Goal: Register for event/course

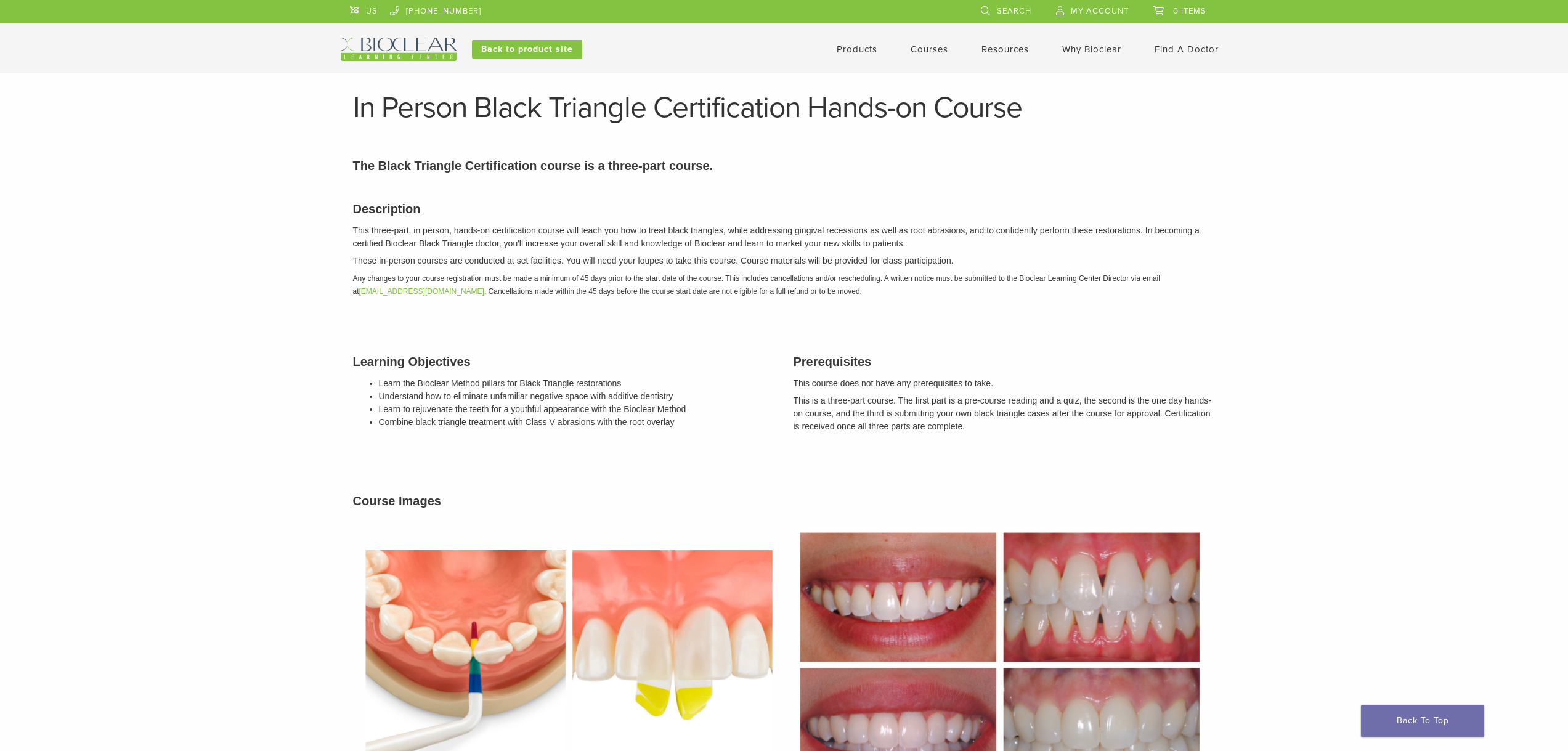
click at [922, 51] on link "Courses" at bounding box center [929, 50] width 38 height 11
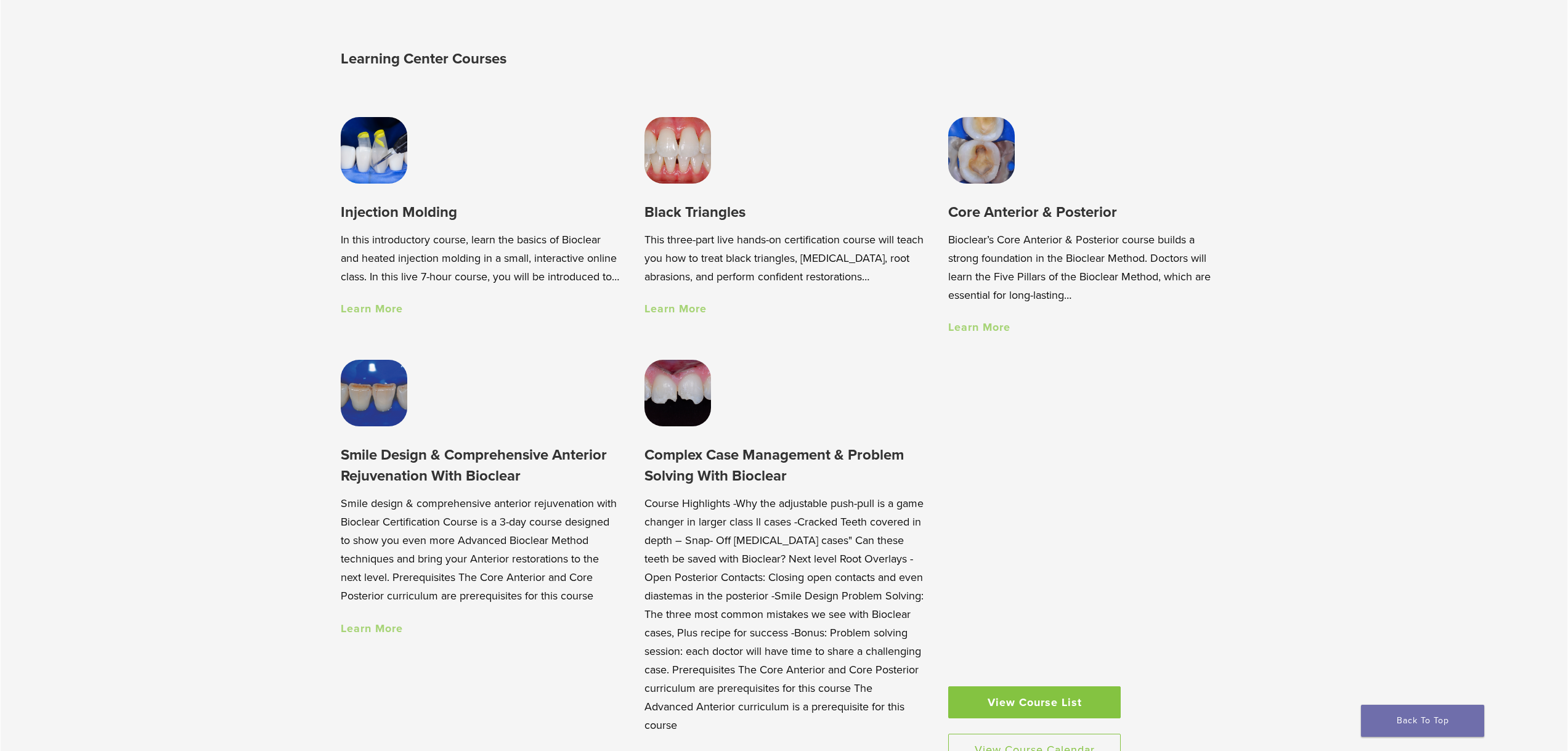
scroll to position [1109, 0]
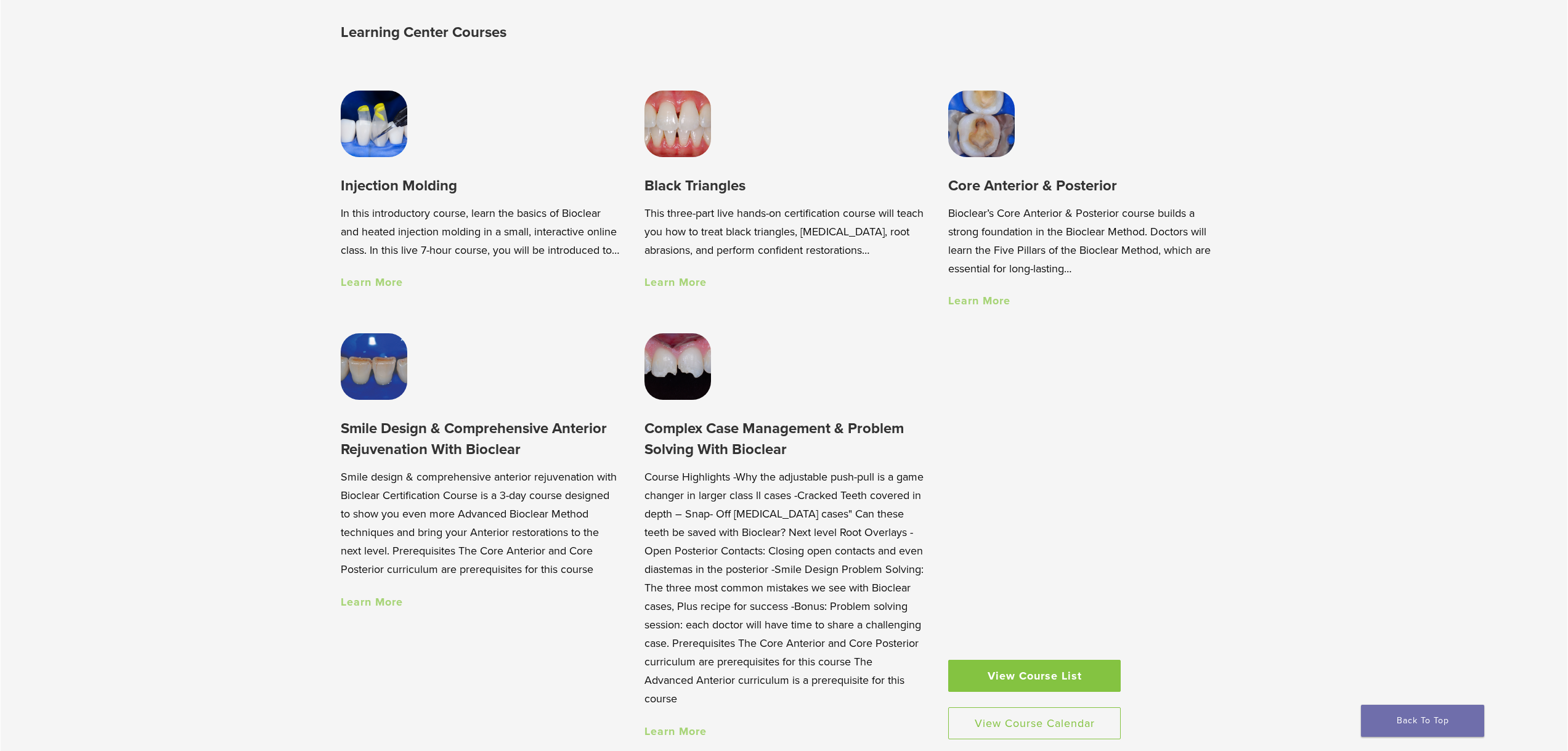
click at [376, 605] on link "Learn More" at bounding box center [371, 602] width 62 height 14
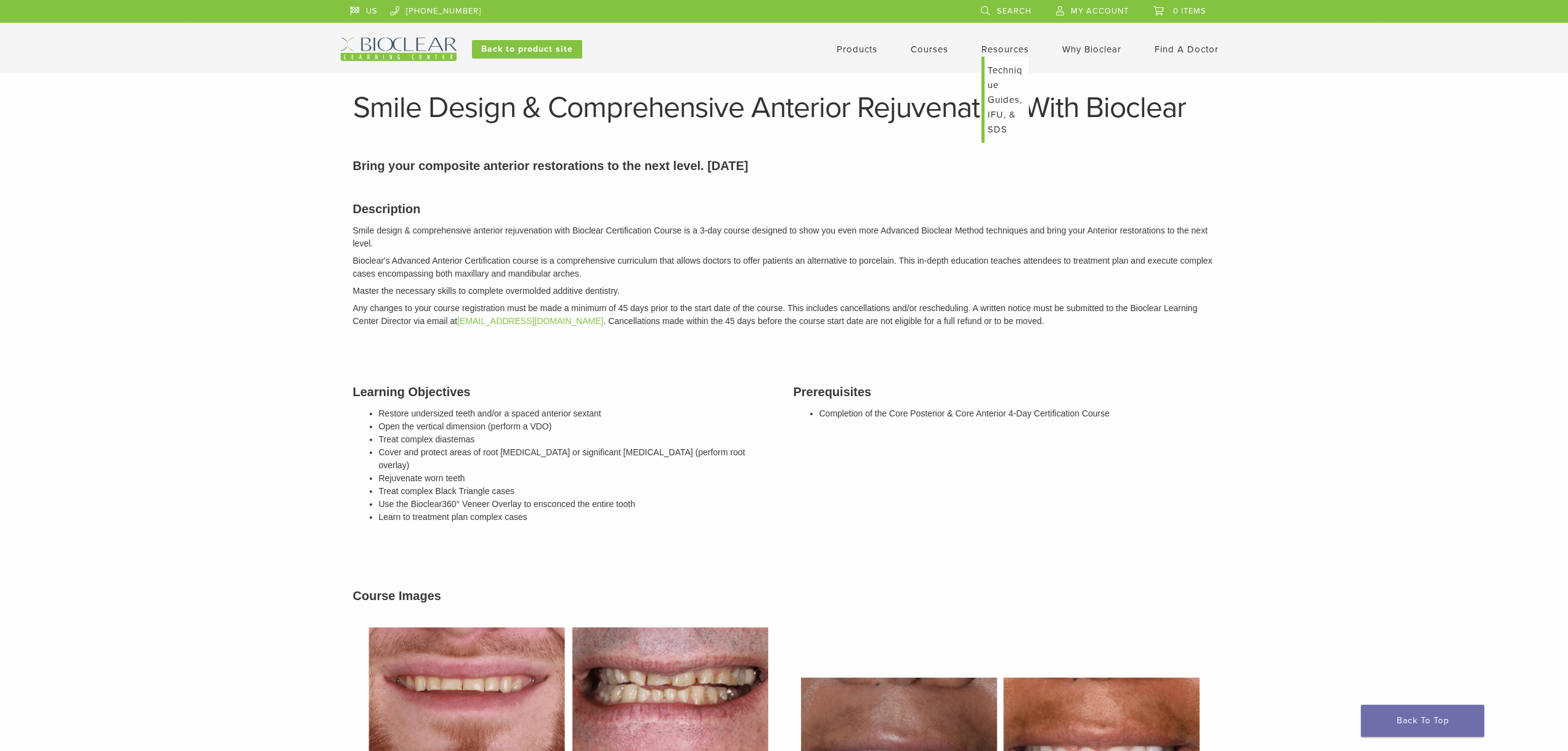
click at [1008, 46] on link "Resources" at bounding box center [1005, 50] width 47 height 11
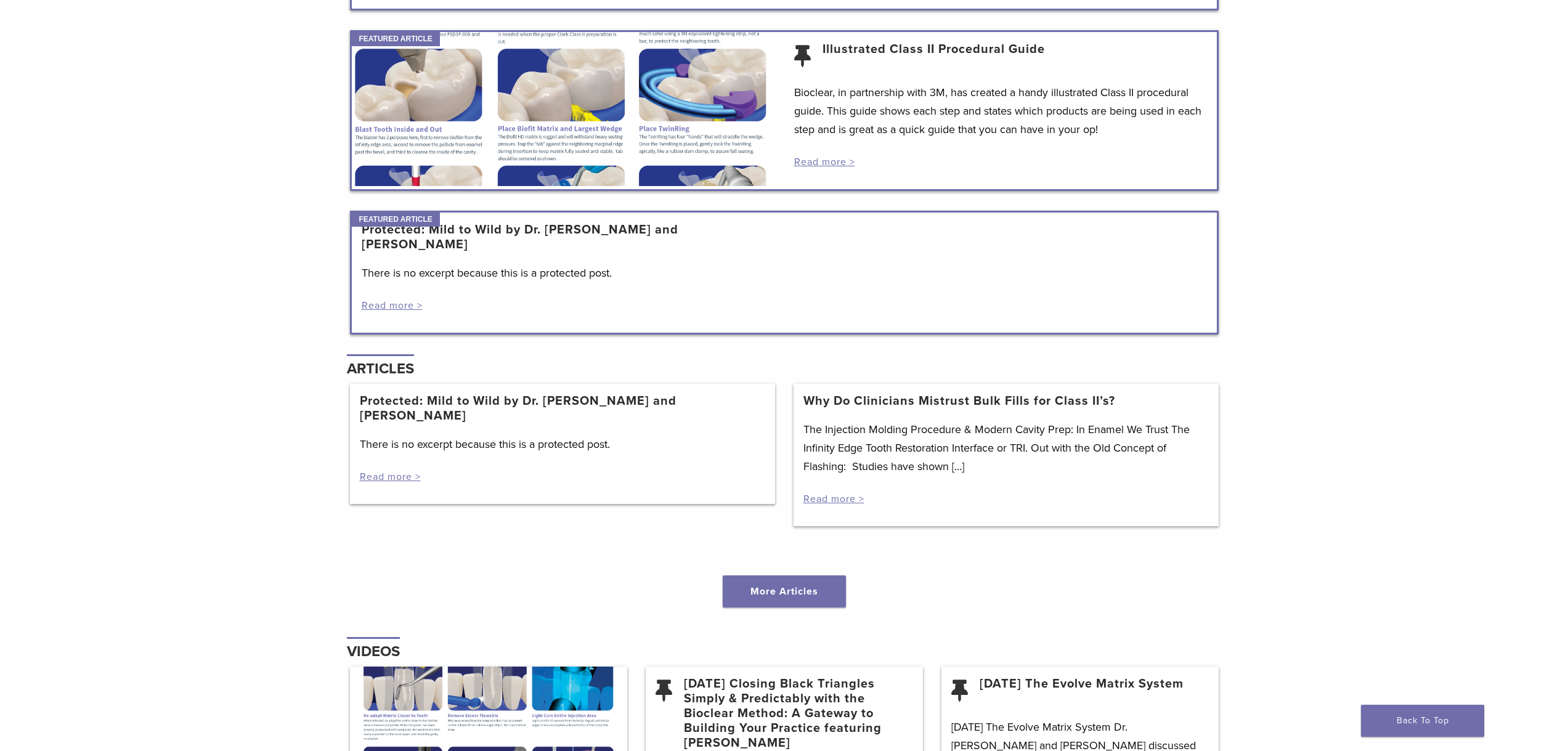
scroll to position [985, 0]
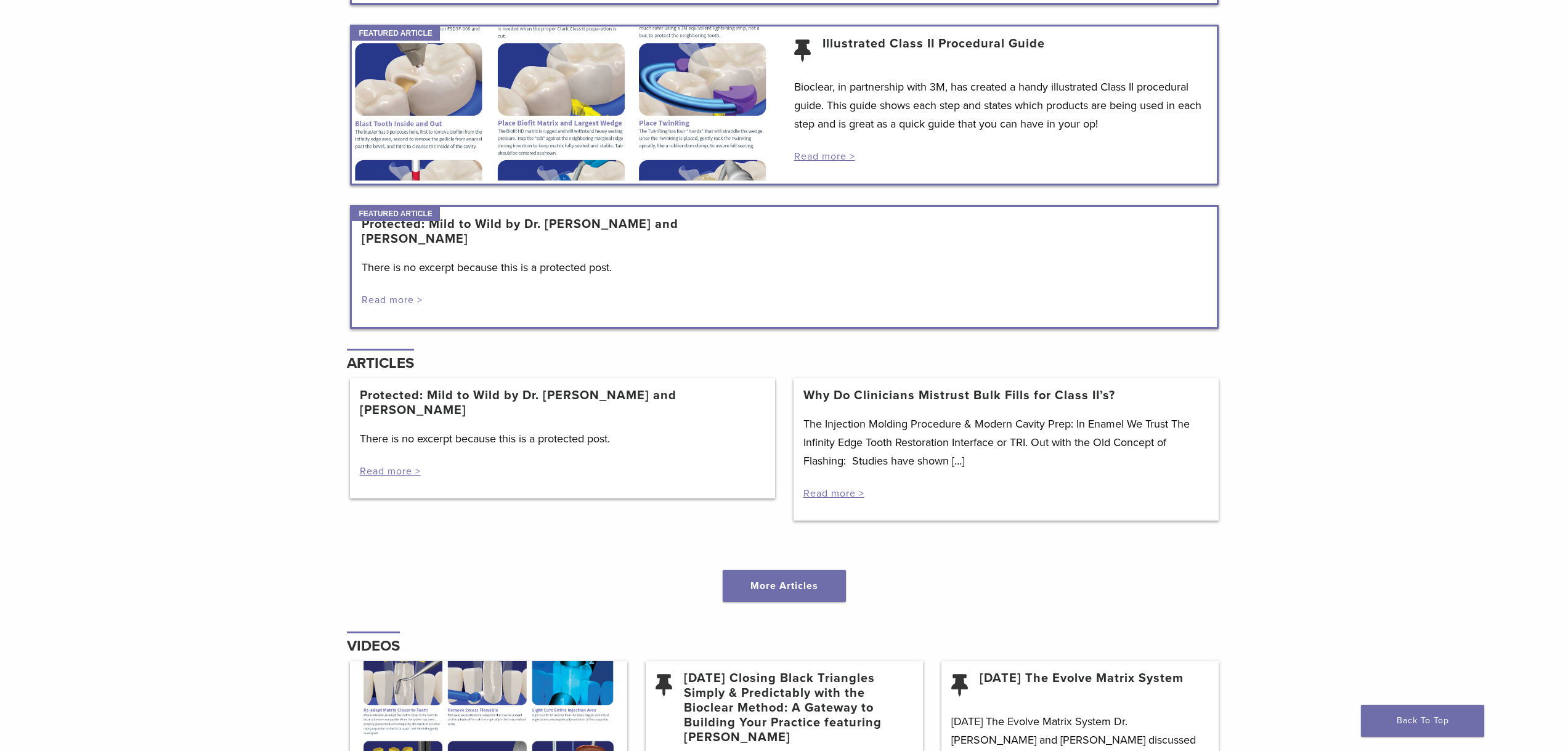
click at [406, 302] on link "Read more >" at bounding box center [392, 300] width 61 height 12
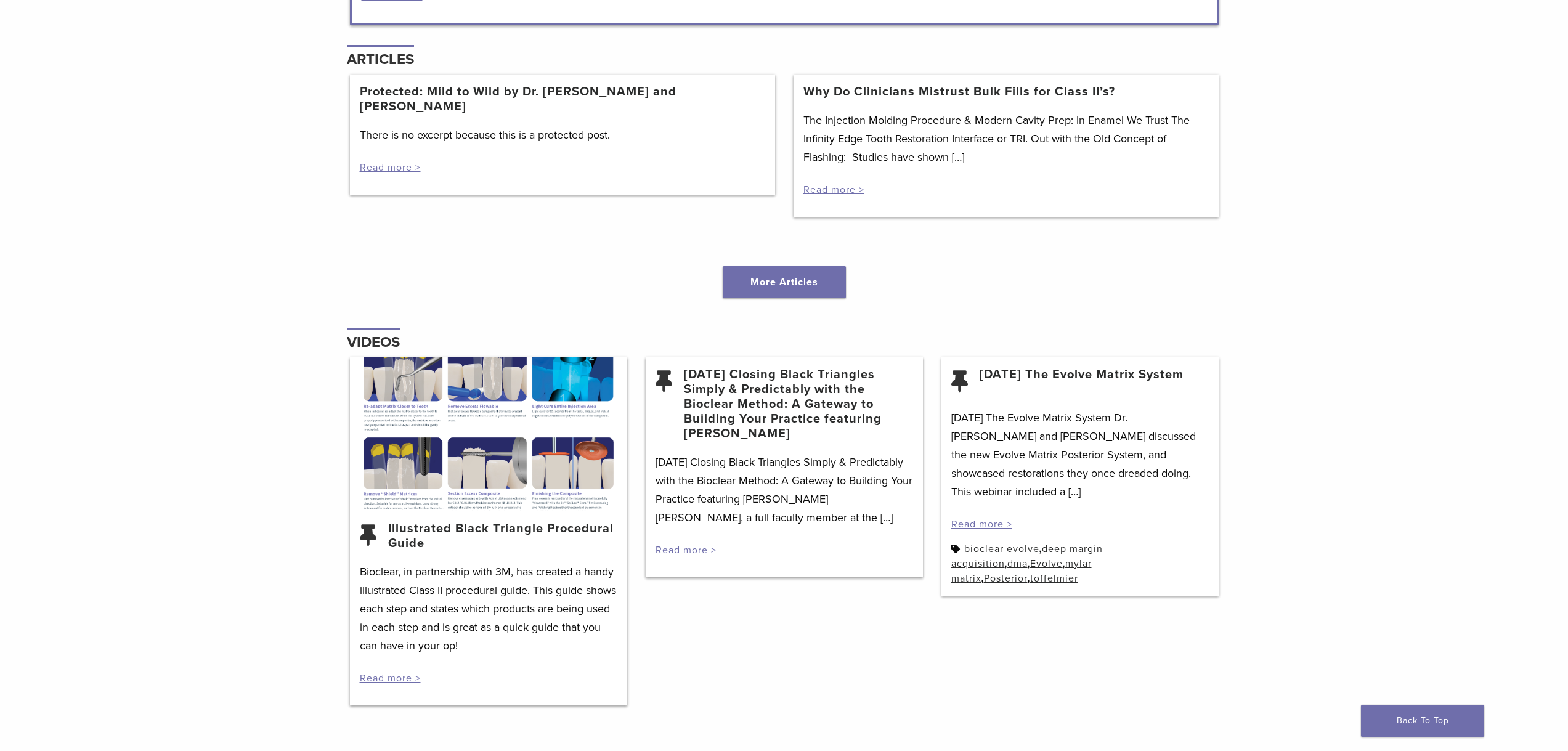
scroll to position [1294, 0]
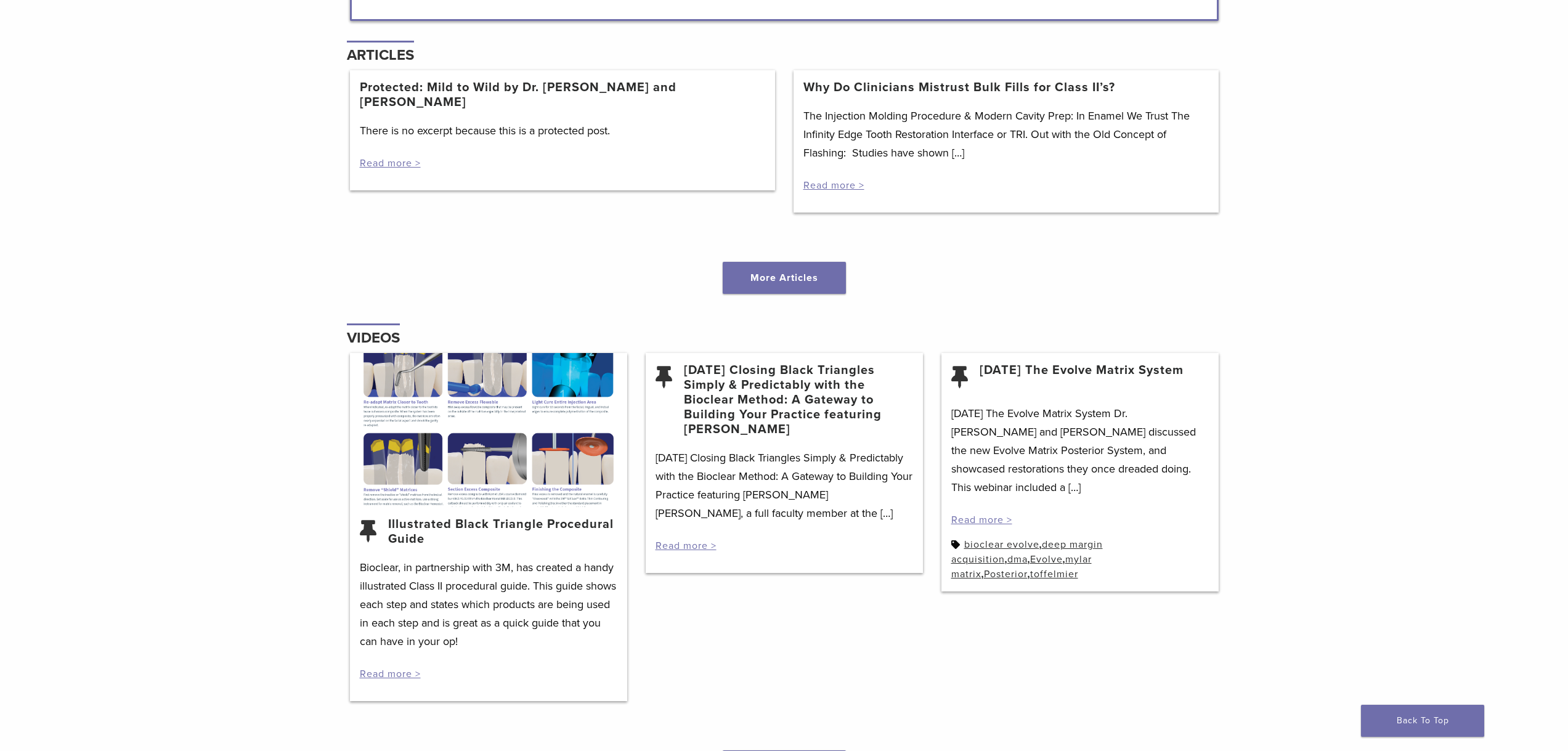
click at [384, 337] on h4 "Videos" at bounding box center [373, 338] width 53 height 29
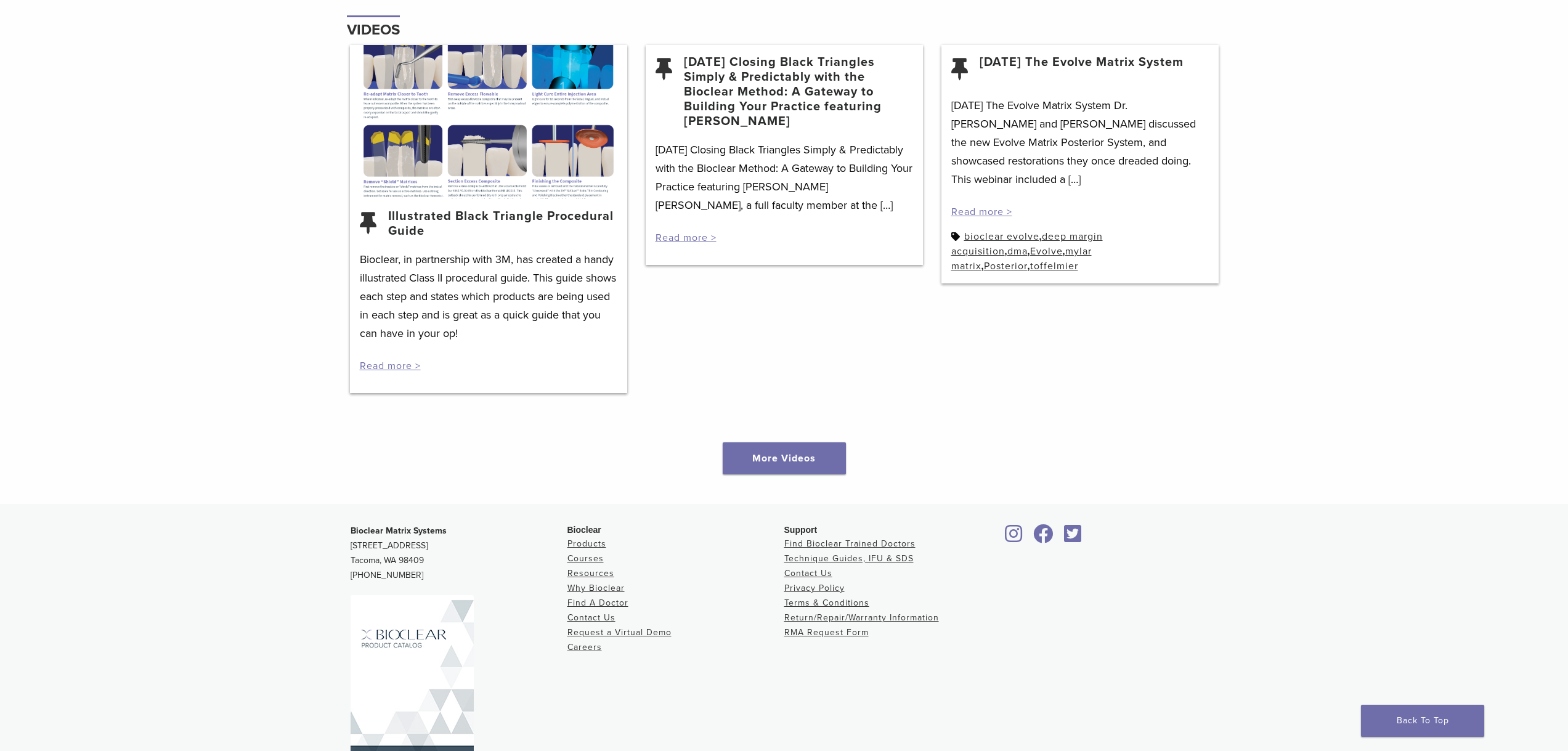
scroll to position [1649, 0]
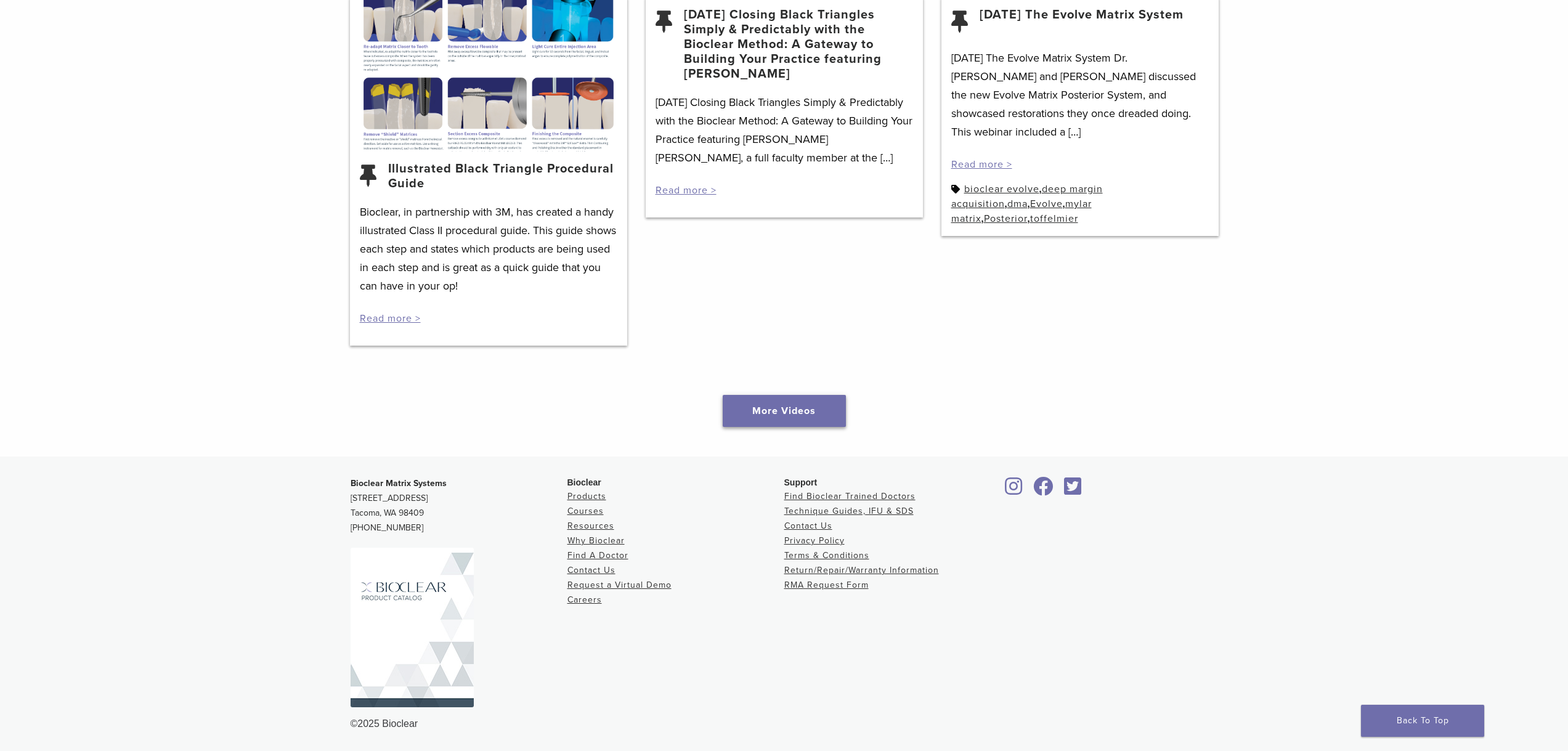
click at [761, 422] on link "More Videos" at bounding box center [784, 411] width 123 height 32
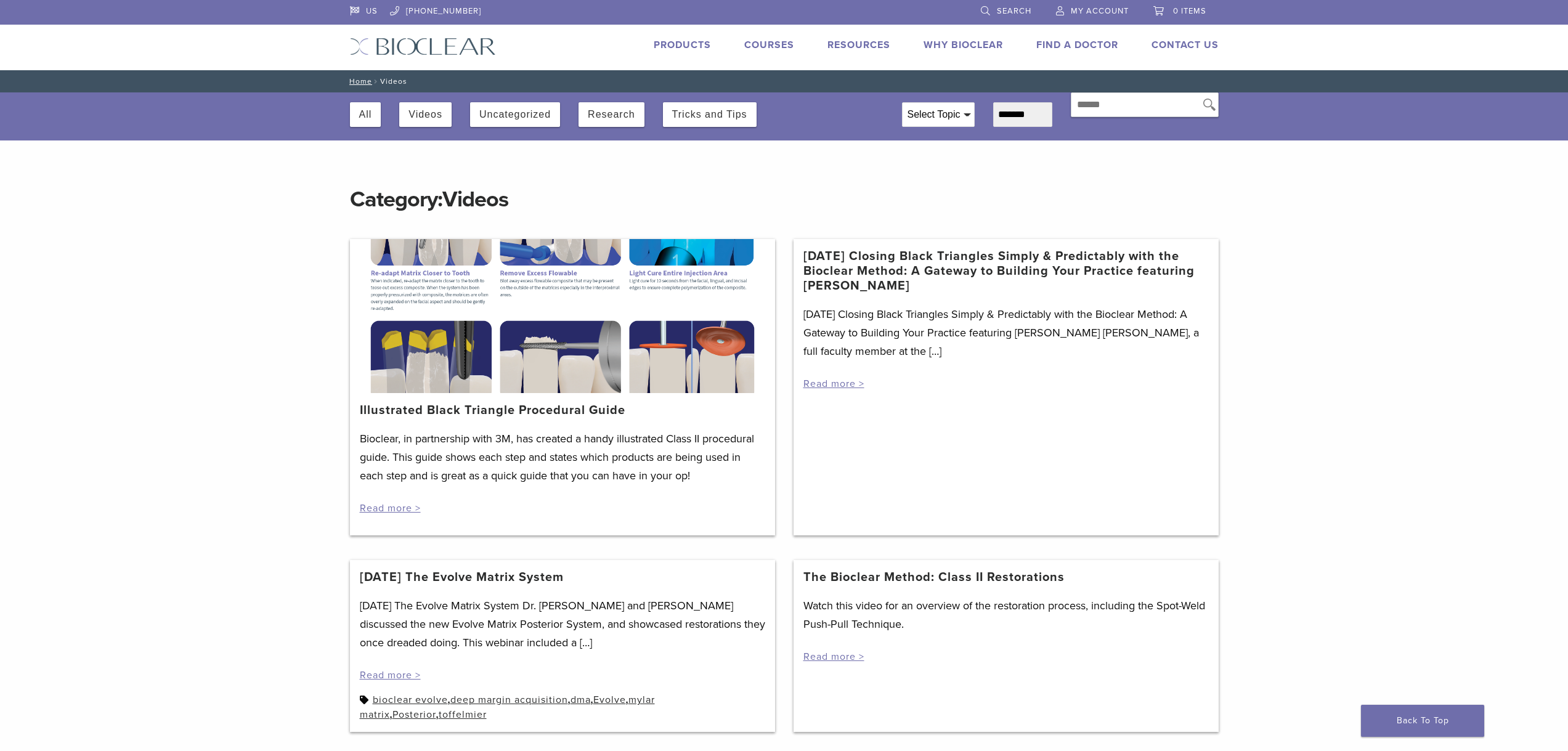
click at [580, 411] on link "Illustrated Black Triangle Procedural Guide" at bounding box center [492, 411] width 265 height 15
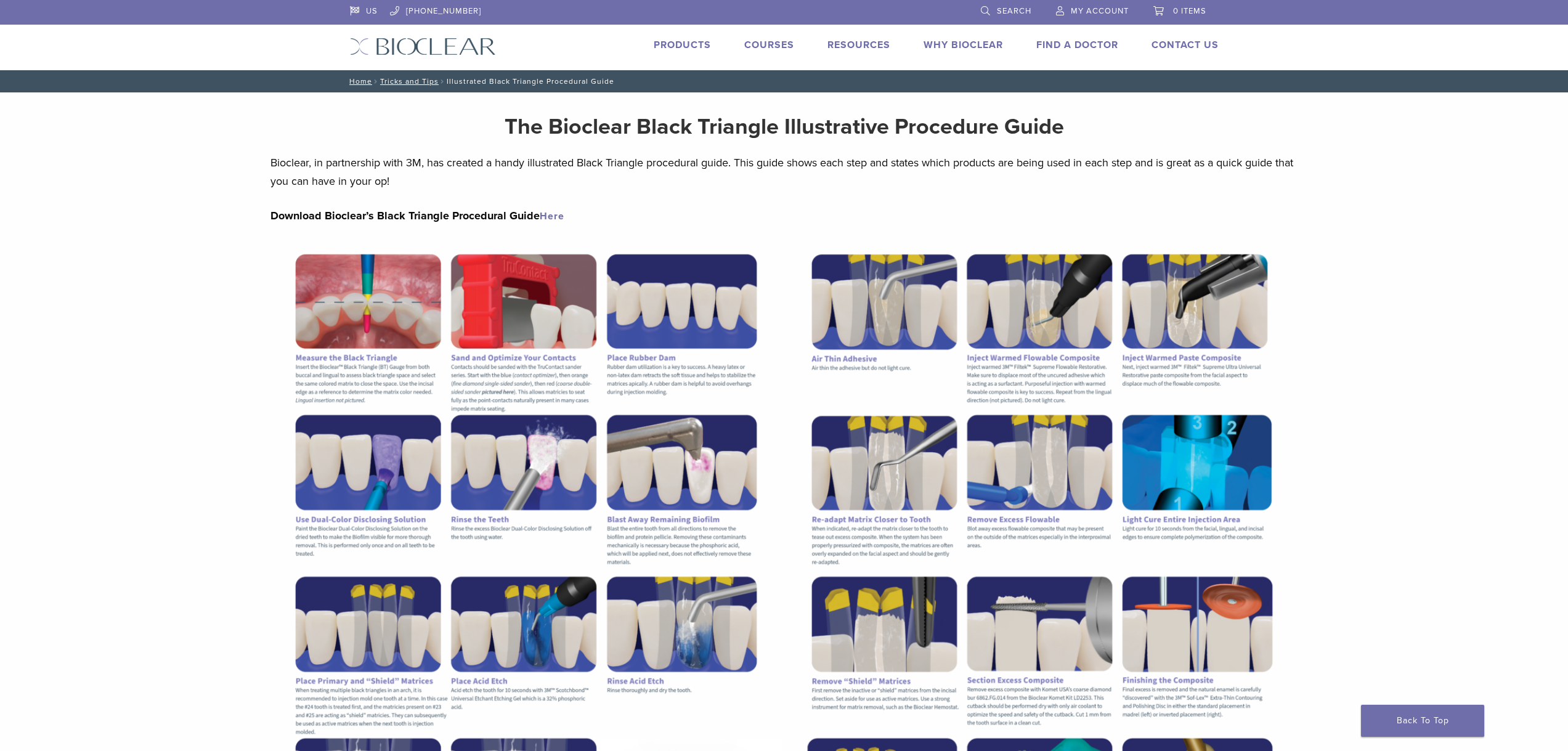
click at [688, 49] on link "Products" at bounding box center [682, 45] width 57 height 12
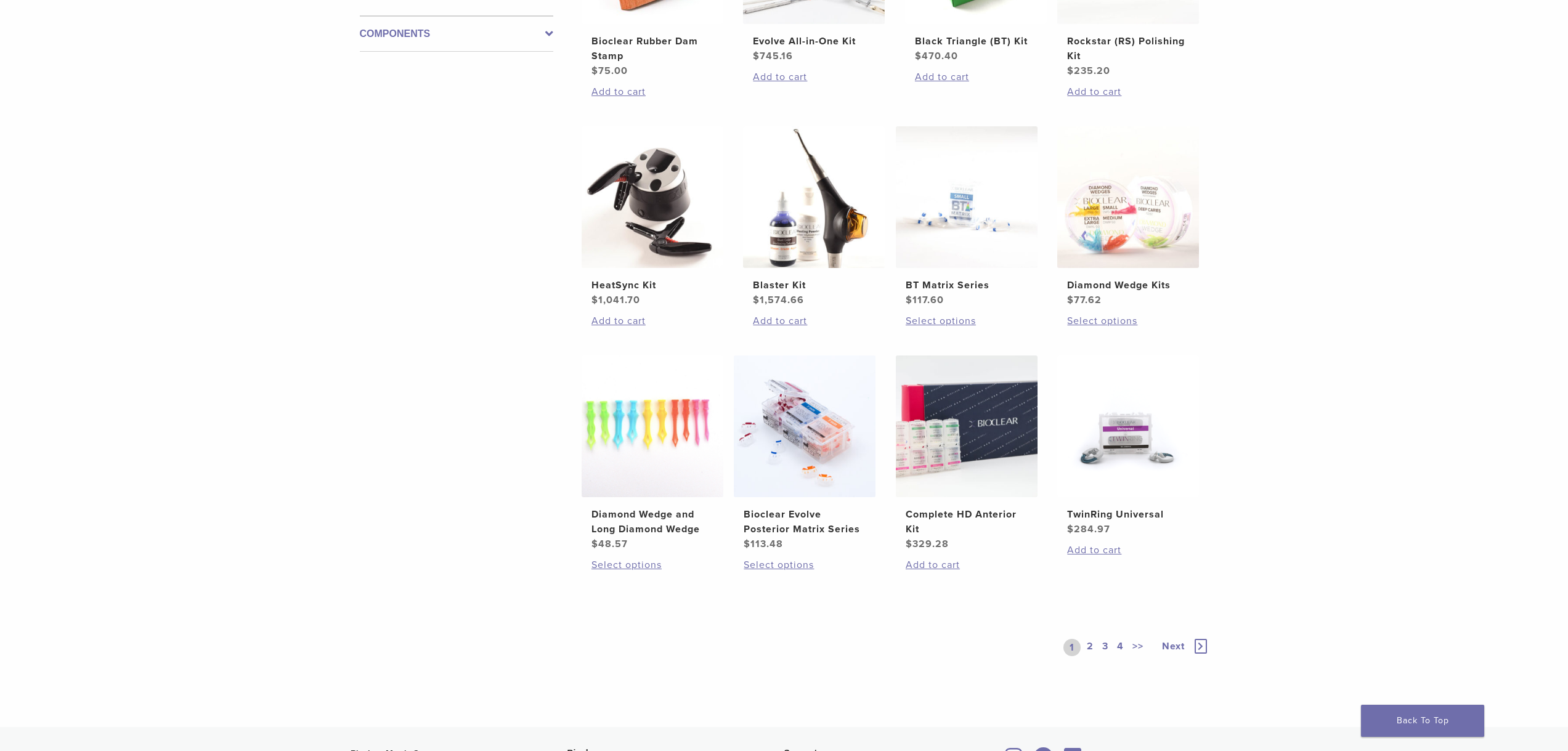
scroll to position [740, 0]
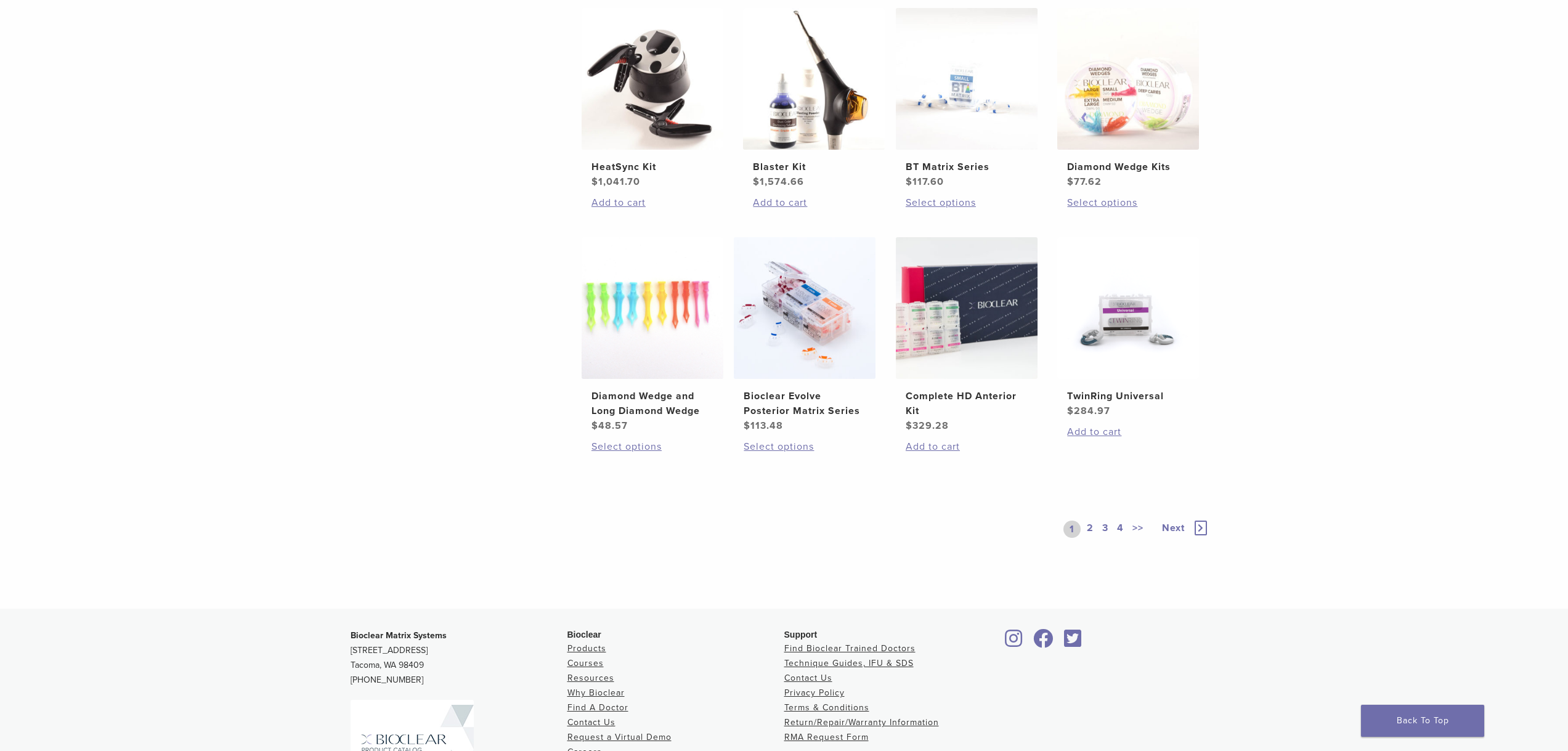
click at [1087, 531] on link "2" at bounding box center [1090, 529] width 11 height 17
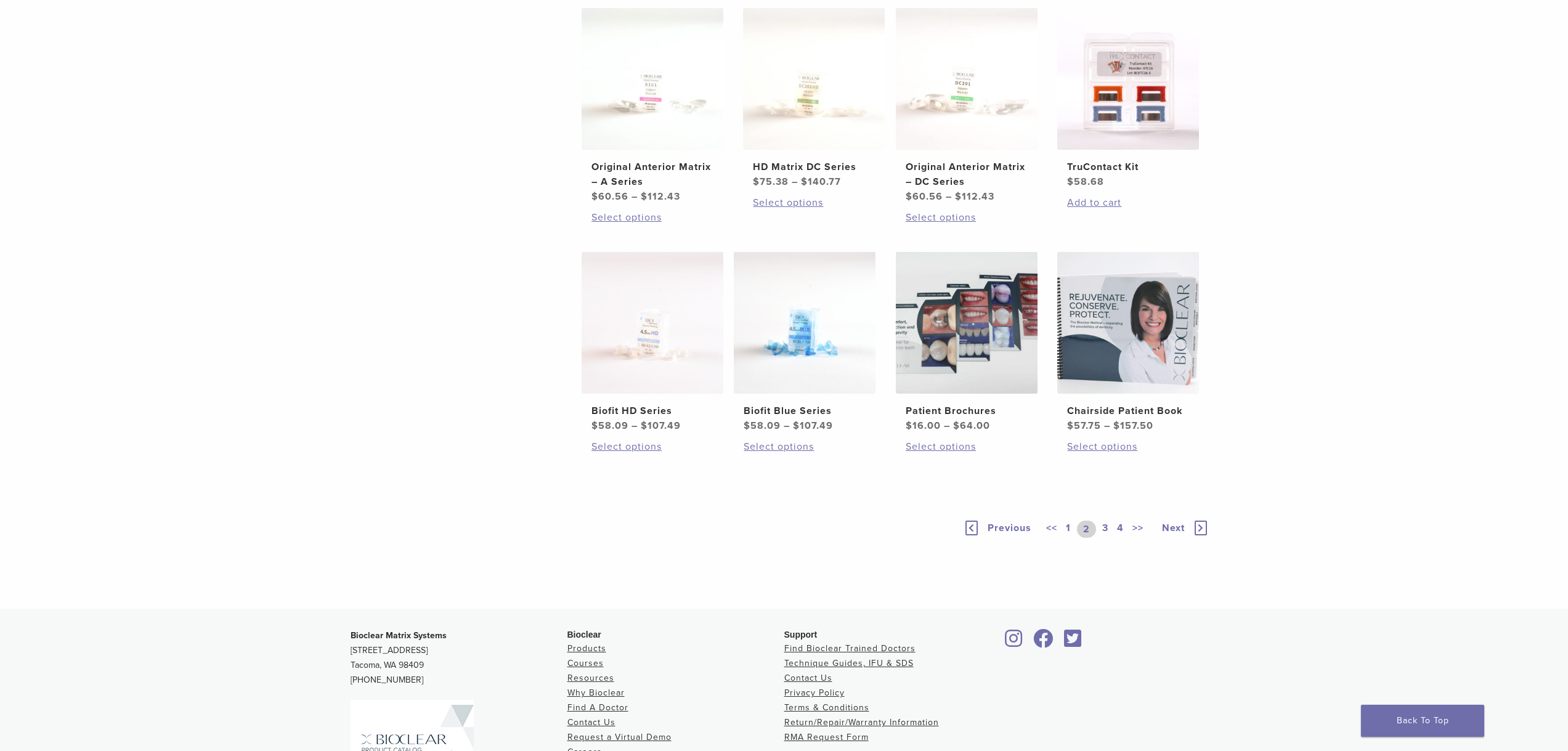
scroll to position [740, 0]
click at [1179, 371] on img at bounding box center [1128, 323] width 142 height 142
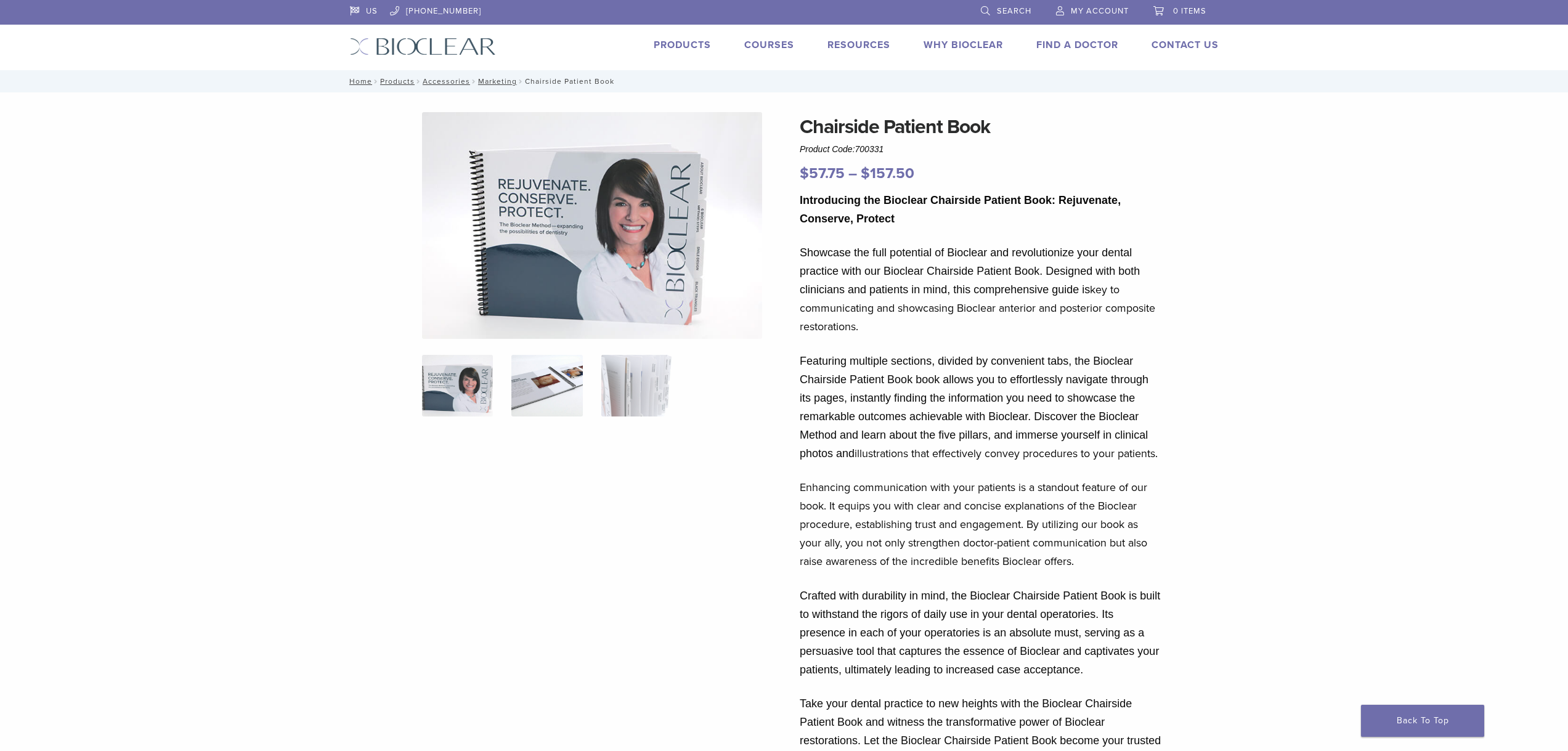
click at [561, 377] on img at bounding box center [546, 385] width 71 height 61
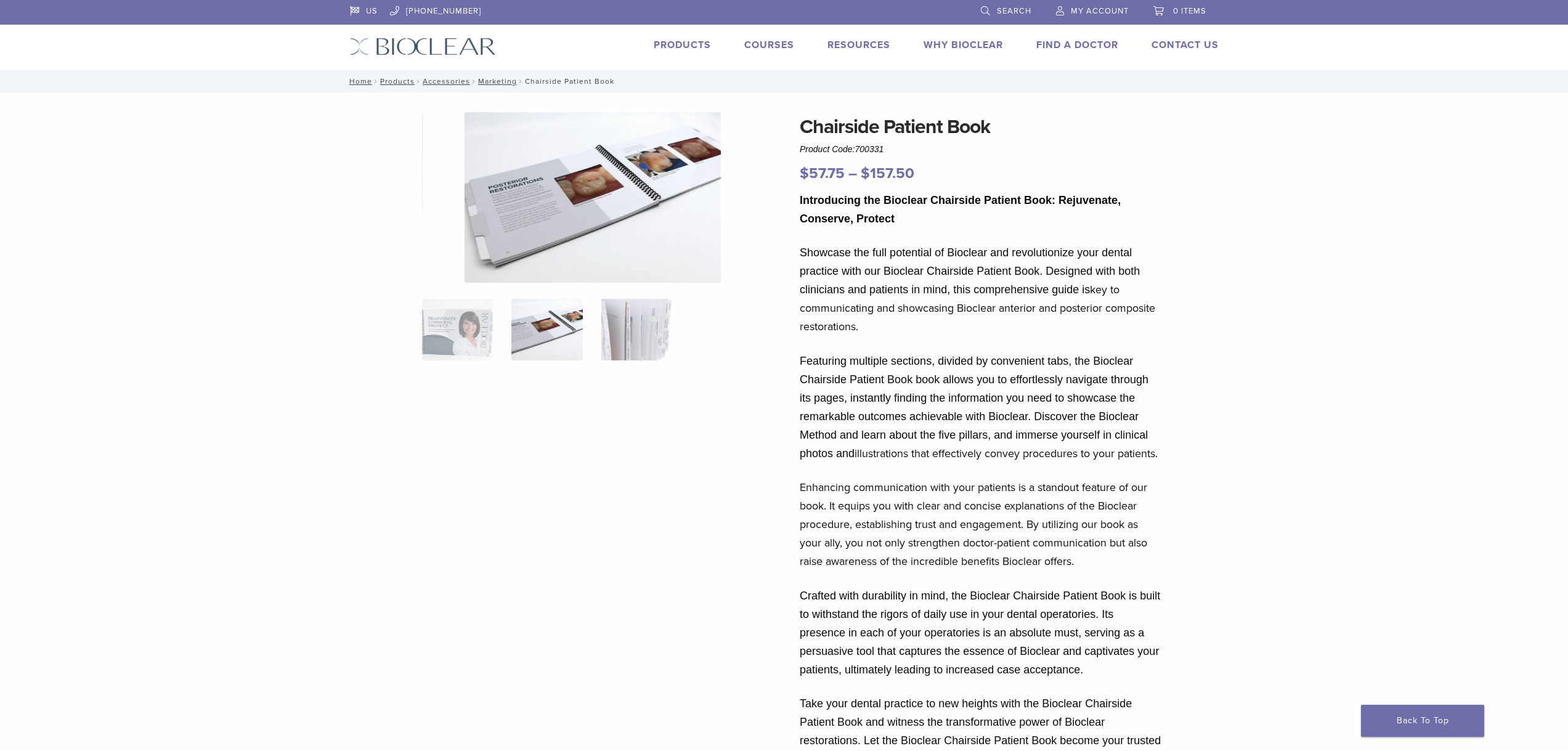
click at [650, 362] on ol at bounding box center [592, 337] width 358 height 78
click at [651, 356] on img at bounding box center [637, 329] width 71 height 61
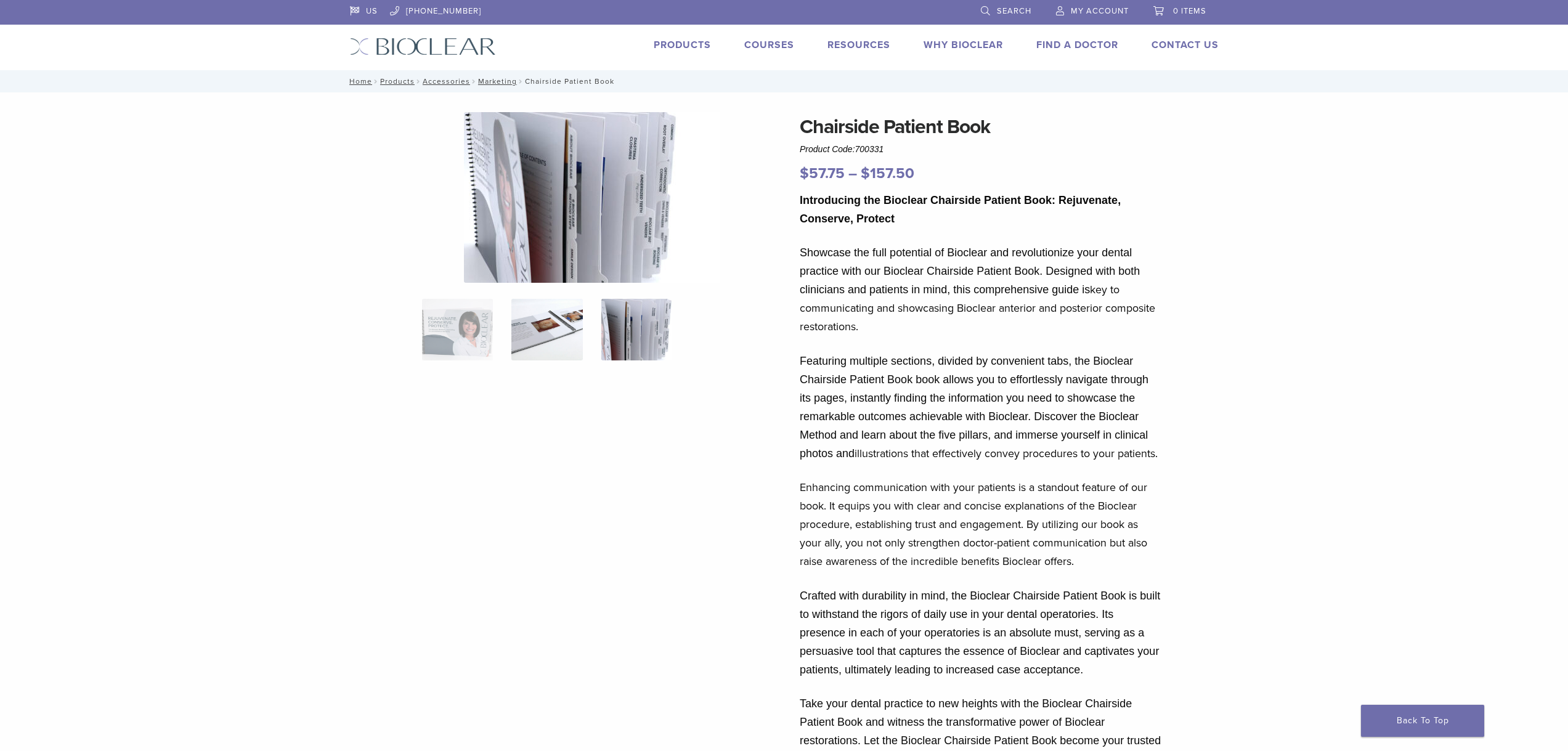
click at [550, 339] on img at bounding box center [546, 329] width 71 height 61
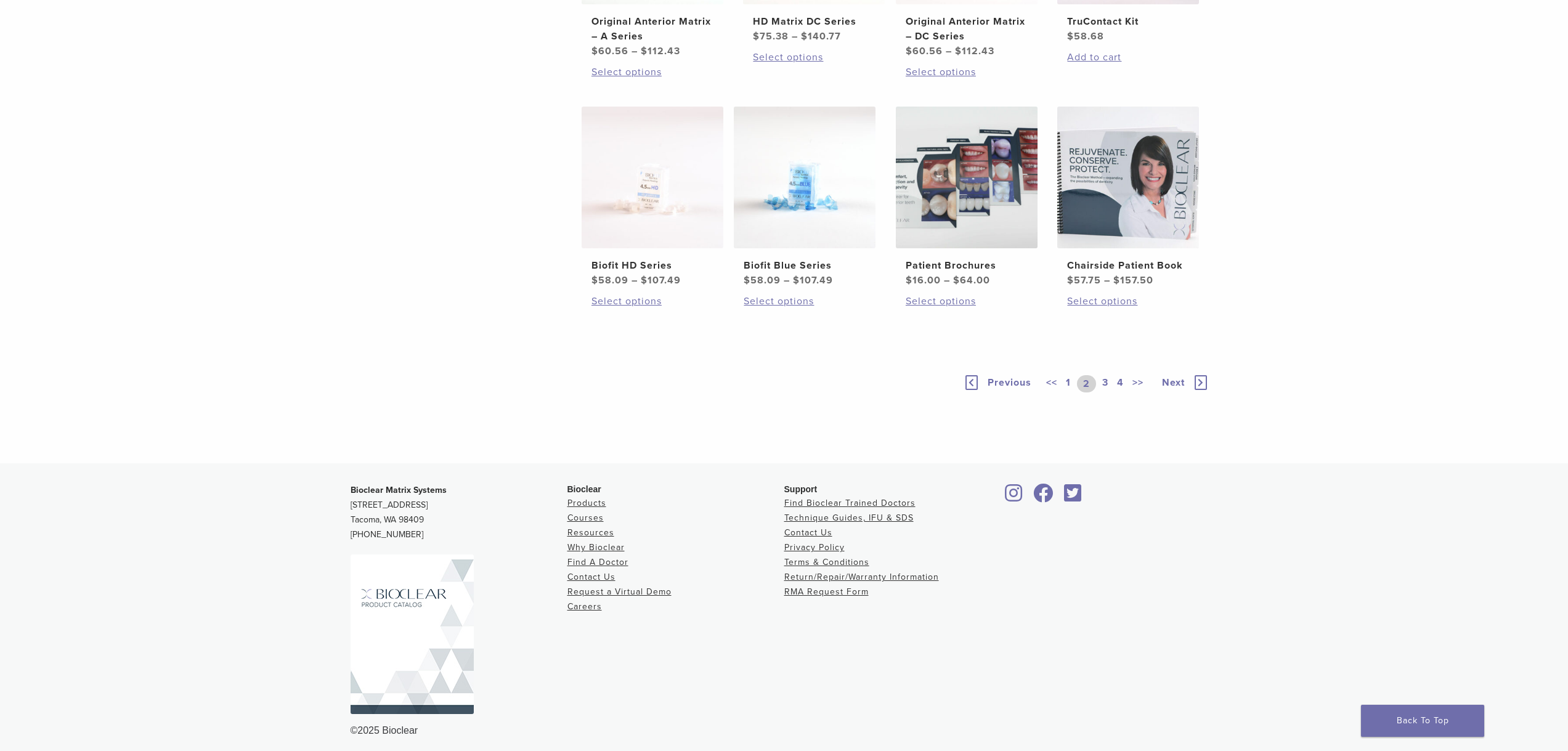
scroll to position [891, 0]
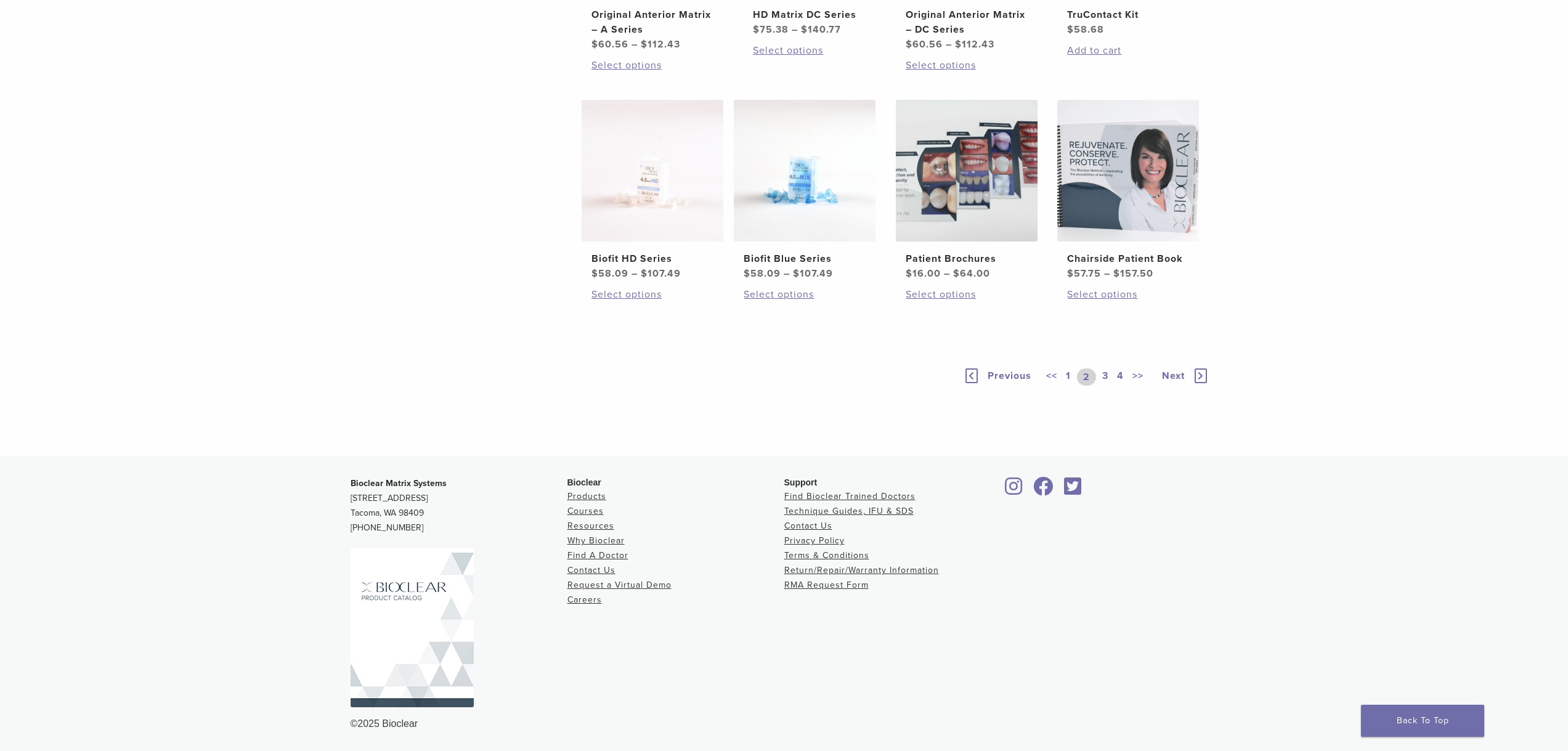
click at [1106, 376] on link "3" at bounding box center [1105, 376] width 11 height 17
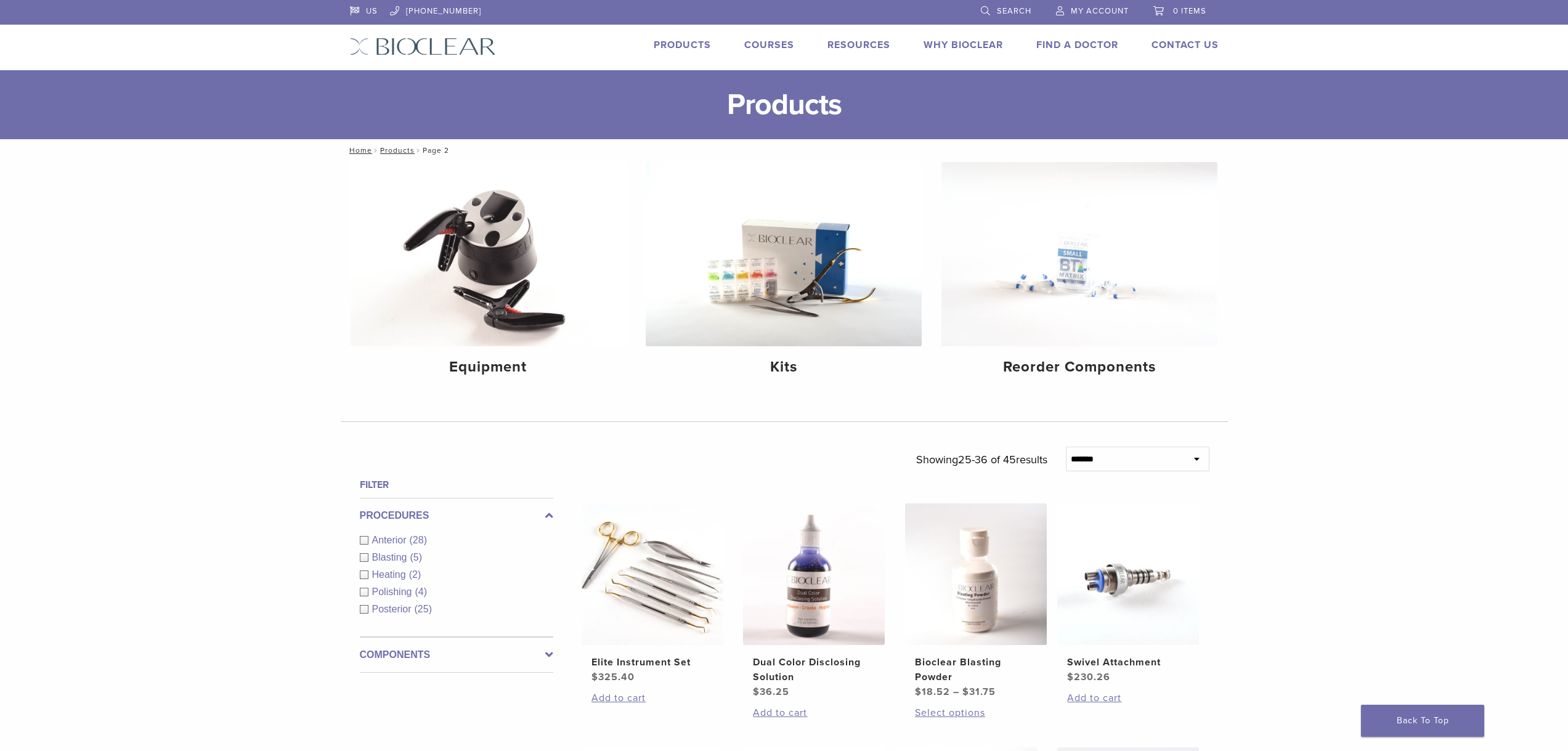
click at [770, 47] on link "Courses" at bounding box center [769, 45] width 50 height 12
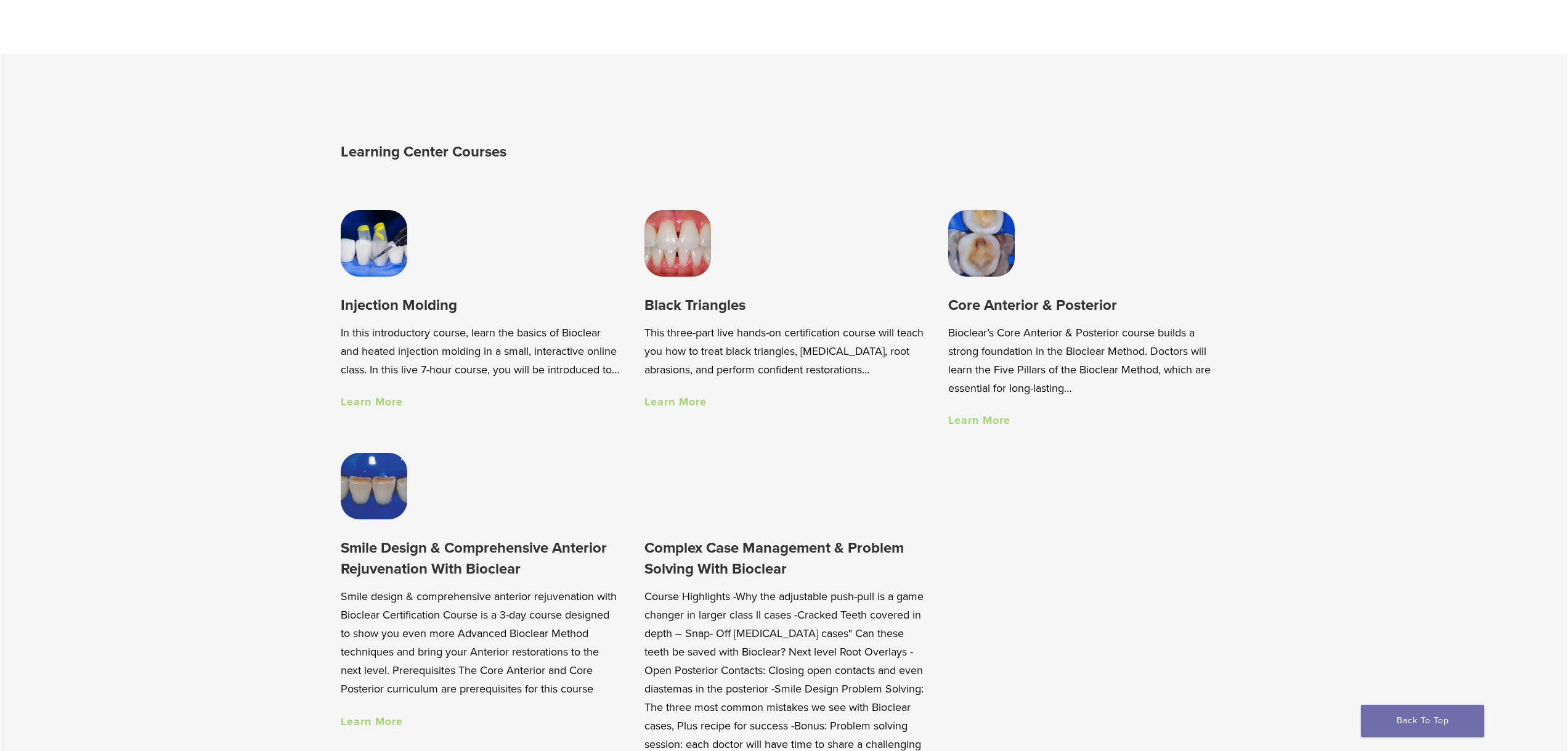
scroll to position [985, 0]
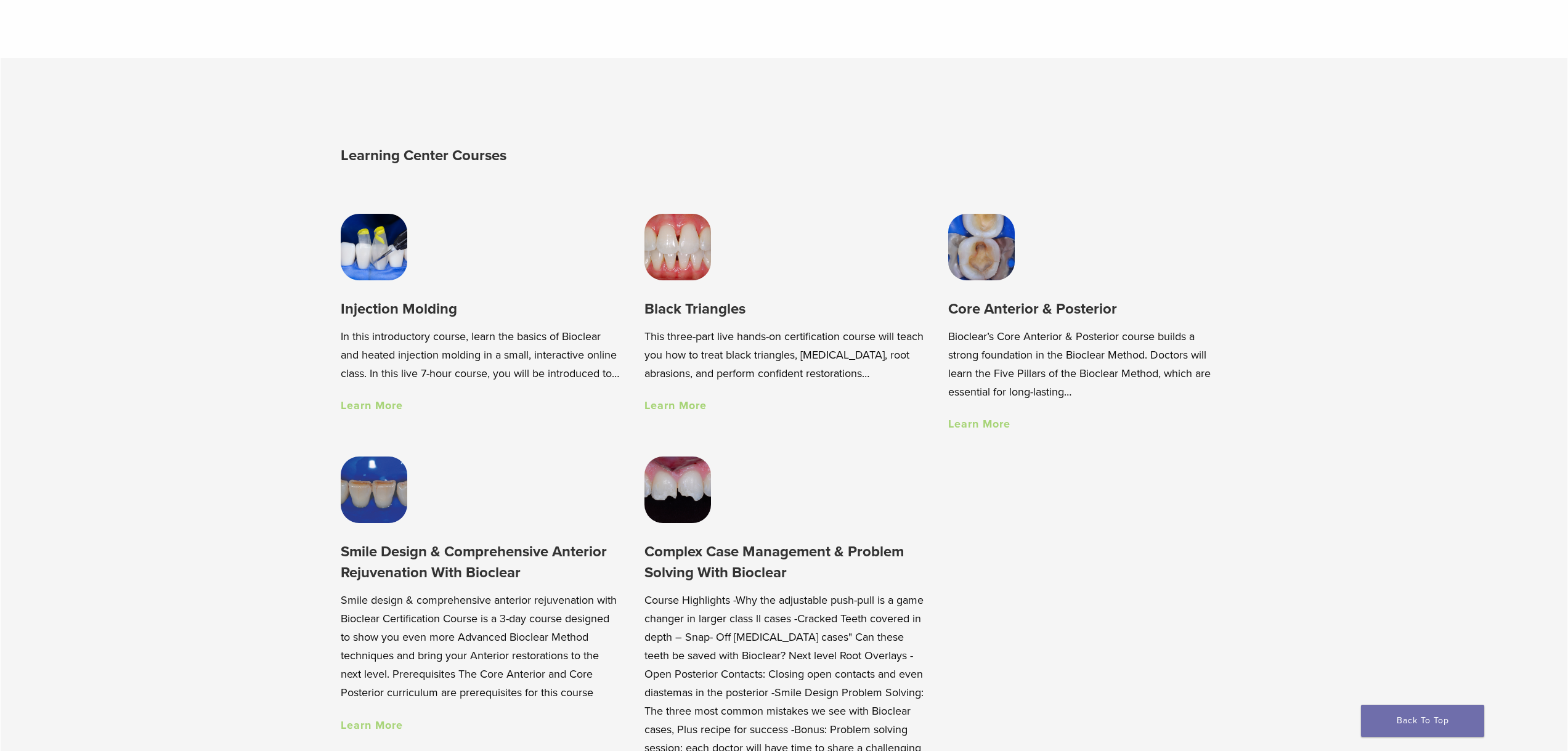
click at [686, 410] on link "Learn More" at bounding box center [675, 405] width 62 height 14
click at [984, 428] on link "Learn More" at bounding box center [979, 424] width 62 height 14
click at [686, 411] on link "Learn More" at bounding box center [675, 405] width 62 height 14
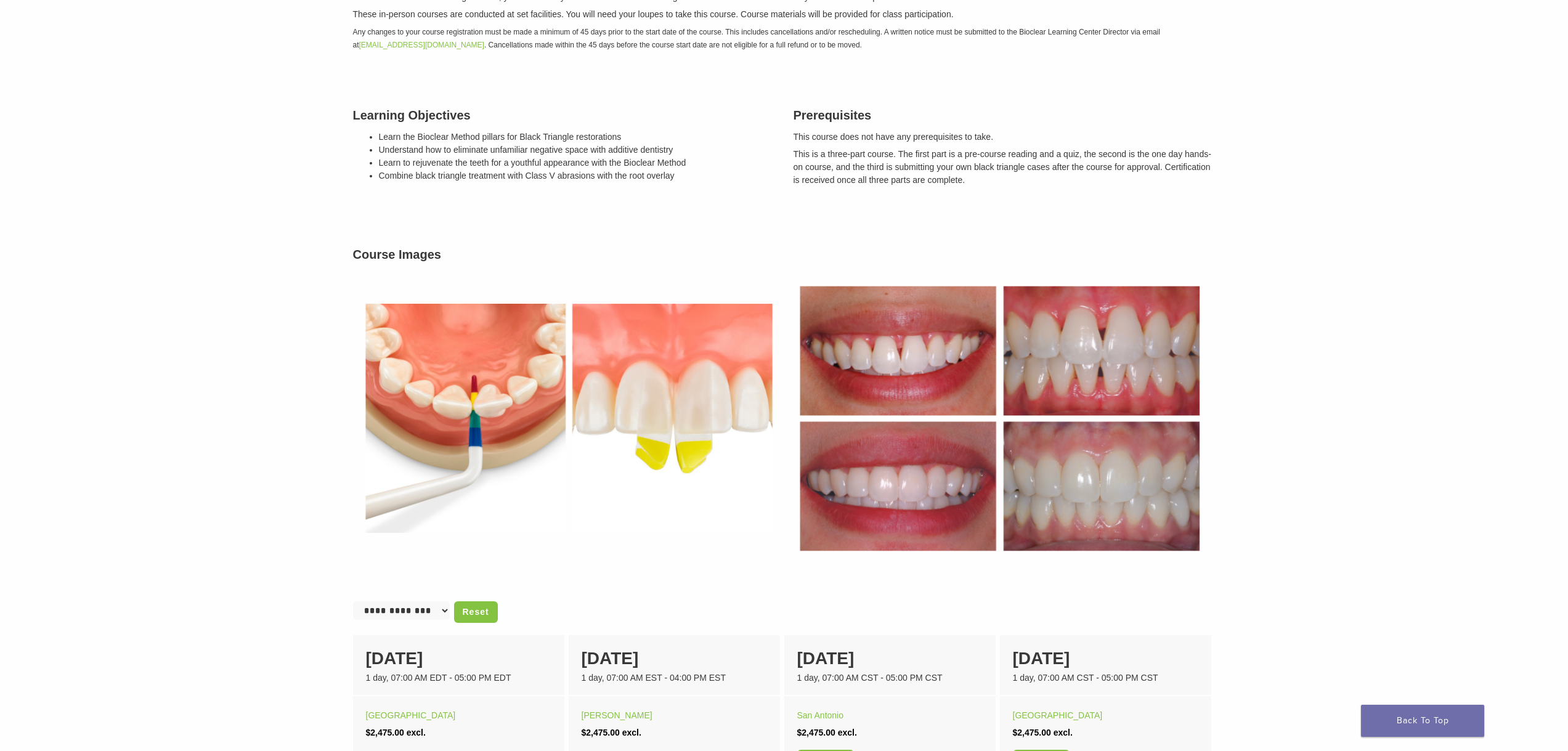
scroll to position [370, 0]
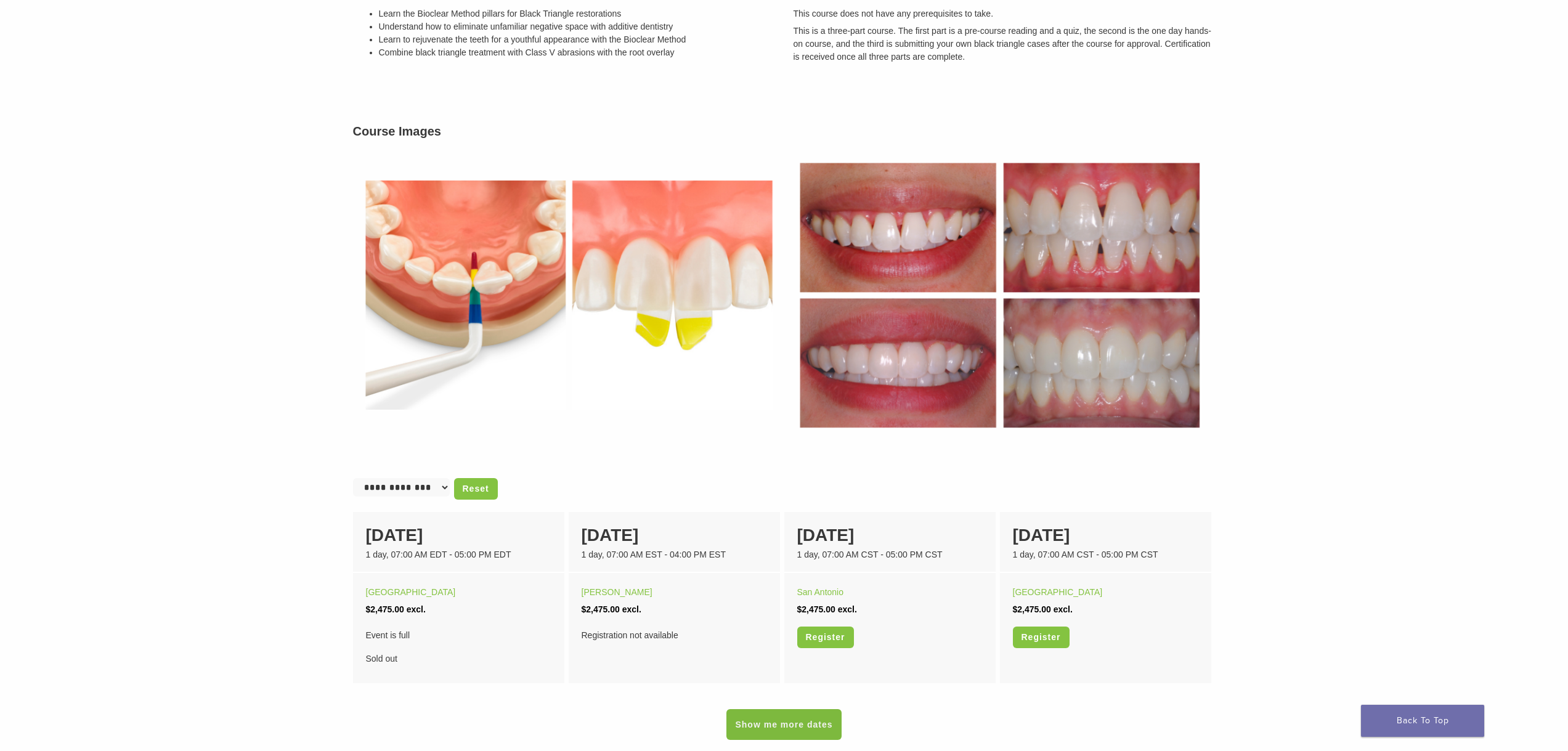
click at [744, 724] on link "Show me more dates" at bounding box center [784, 725] width 114 height 31
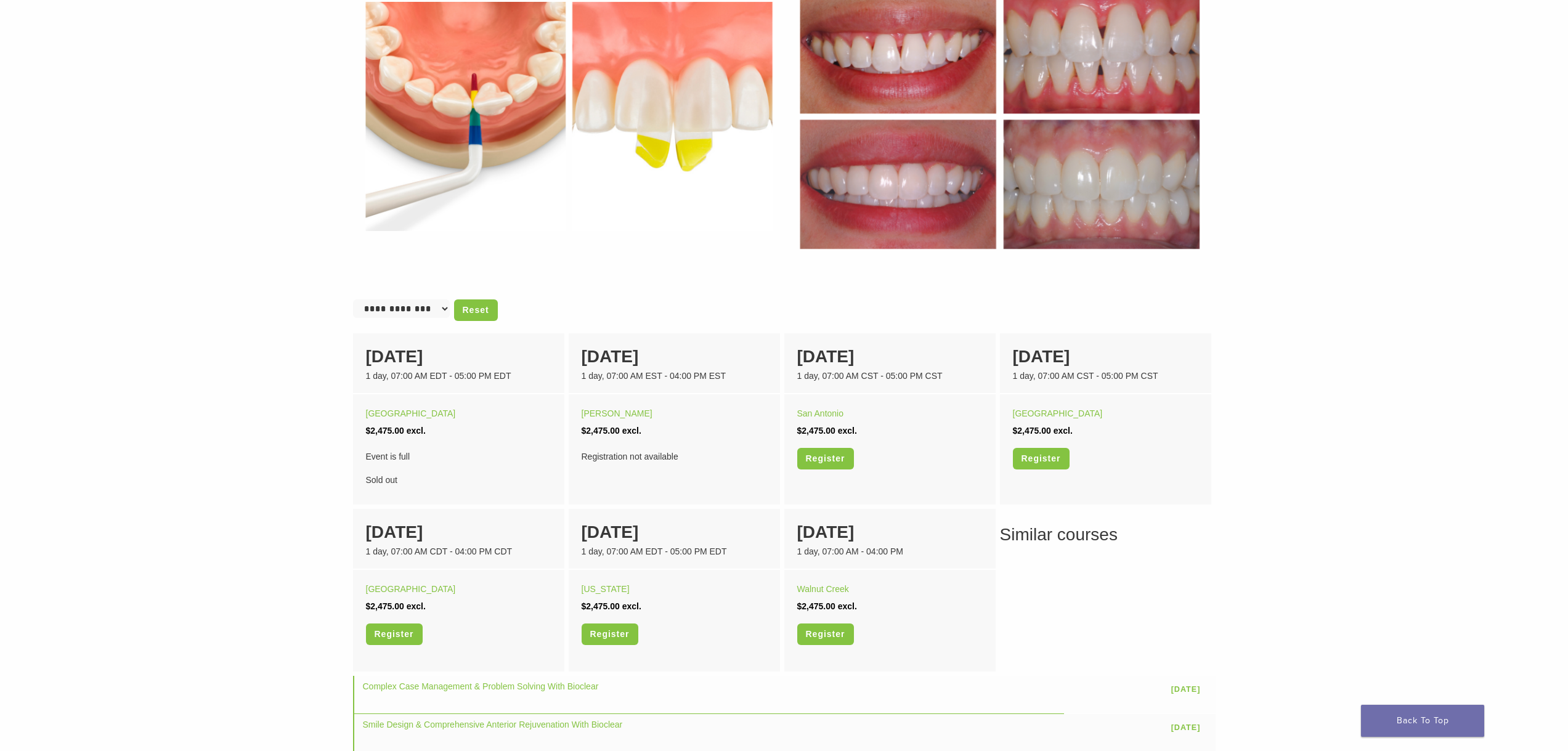
scroll to position [554, 0]
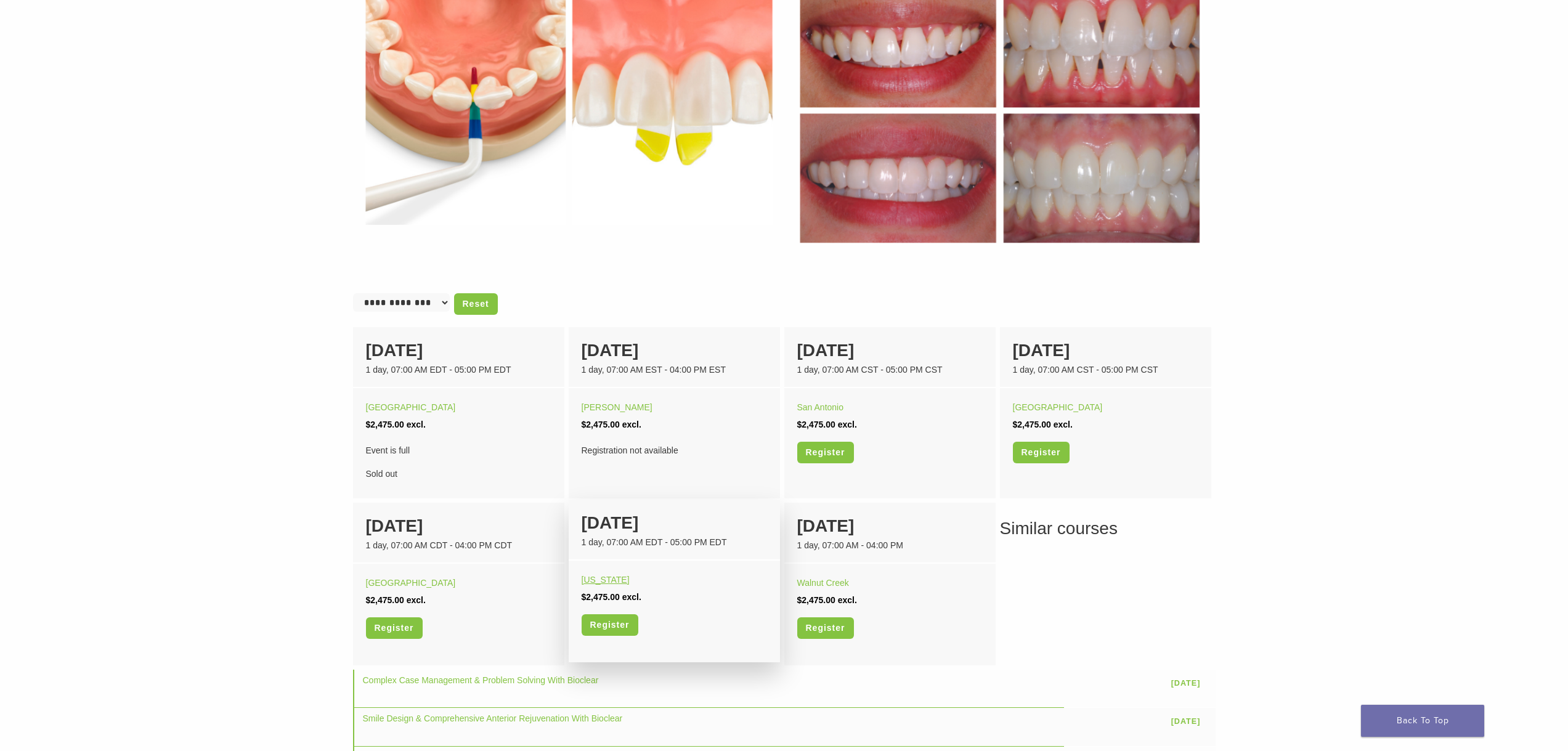
click at [614, 581] on link "[US_STATE]" at bounding box center [605, 580] width 48 height 10
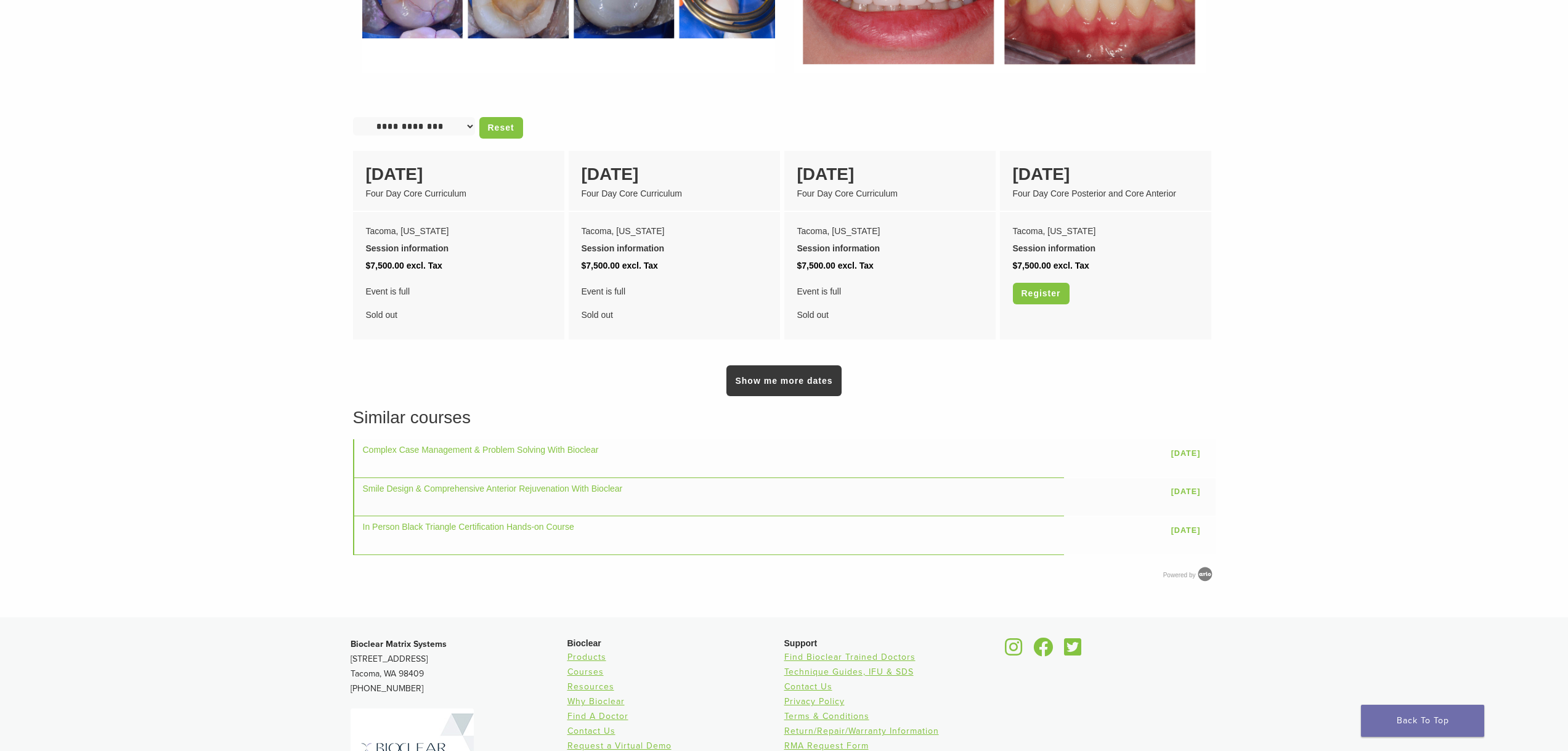
scroll to position [985, 0]
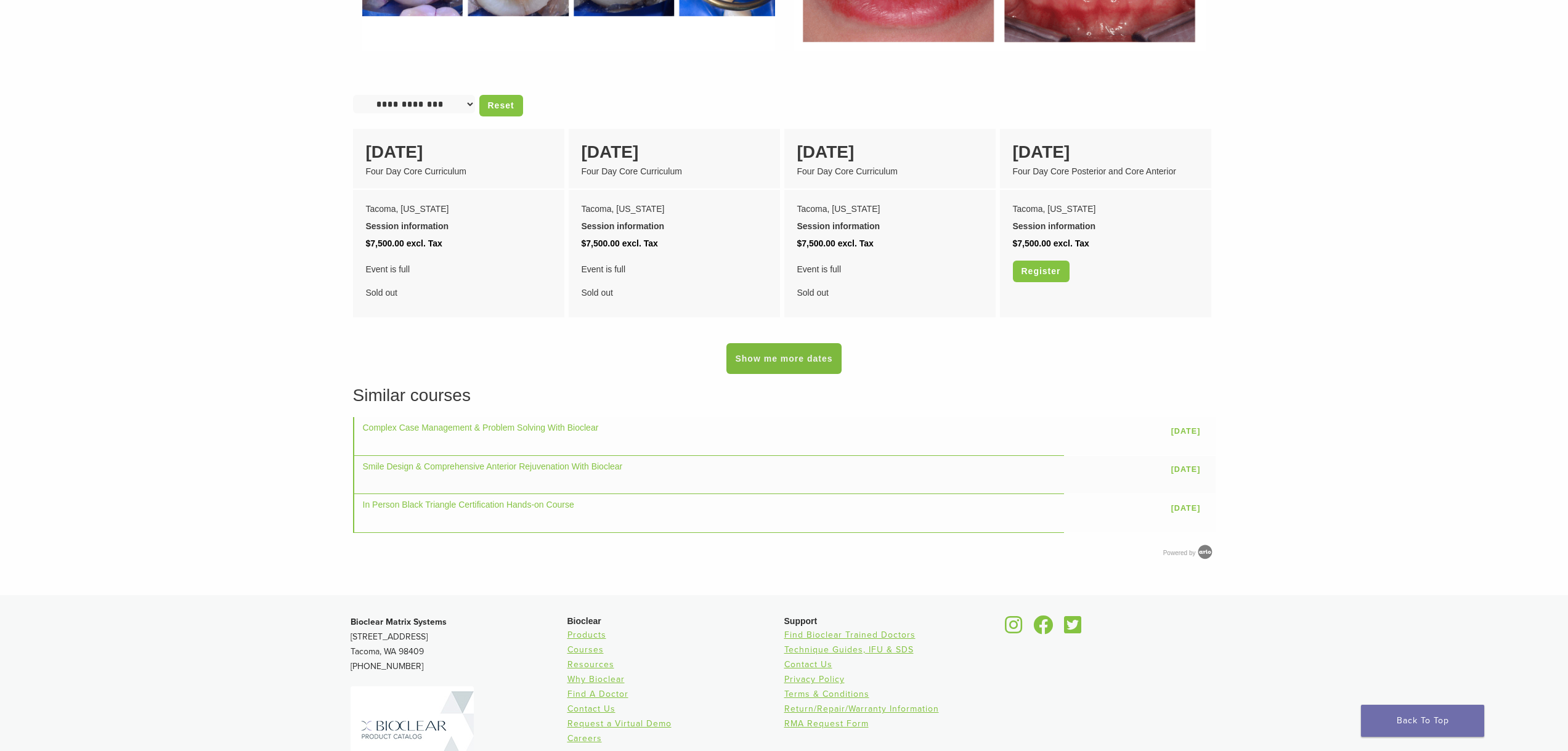
click at [780, 345] on link "Show me more dates" at bounding box center [784, 358] width 114 height 31
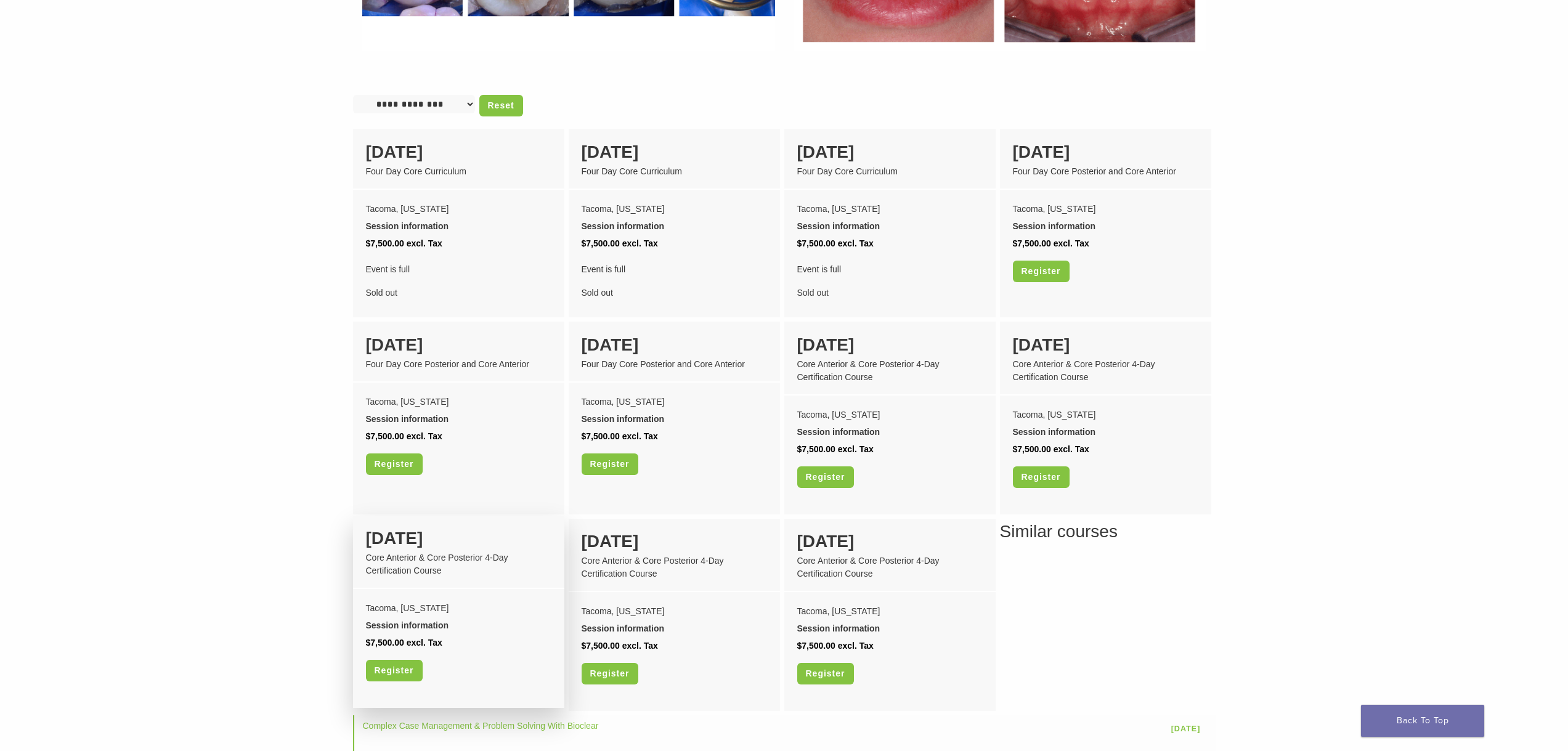
click at [396, 616] on div "Session information" at bounding box center [458, 624] width 185 height 17
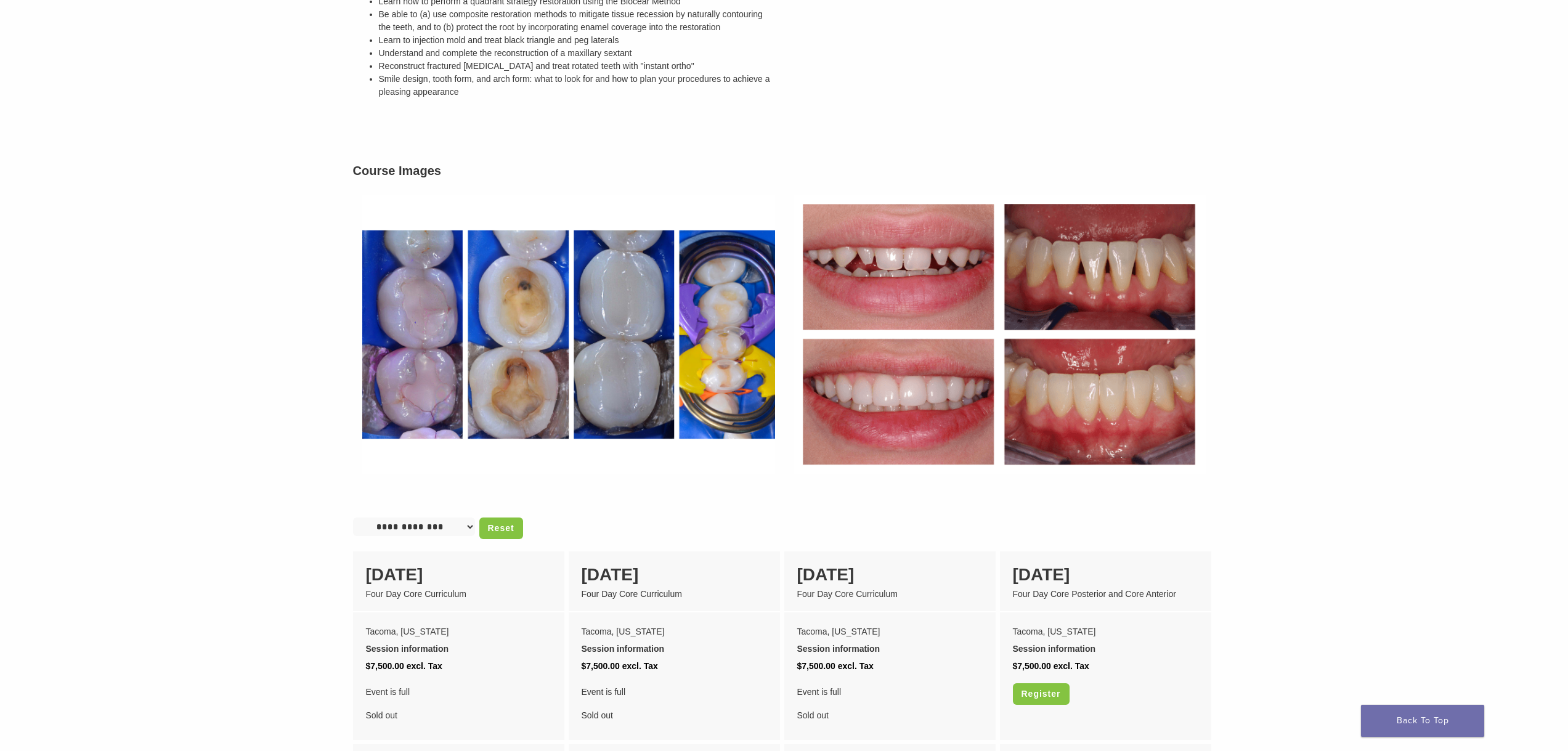
scroll to position [431, 0]
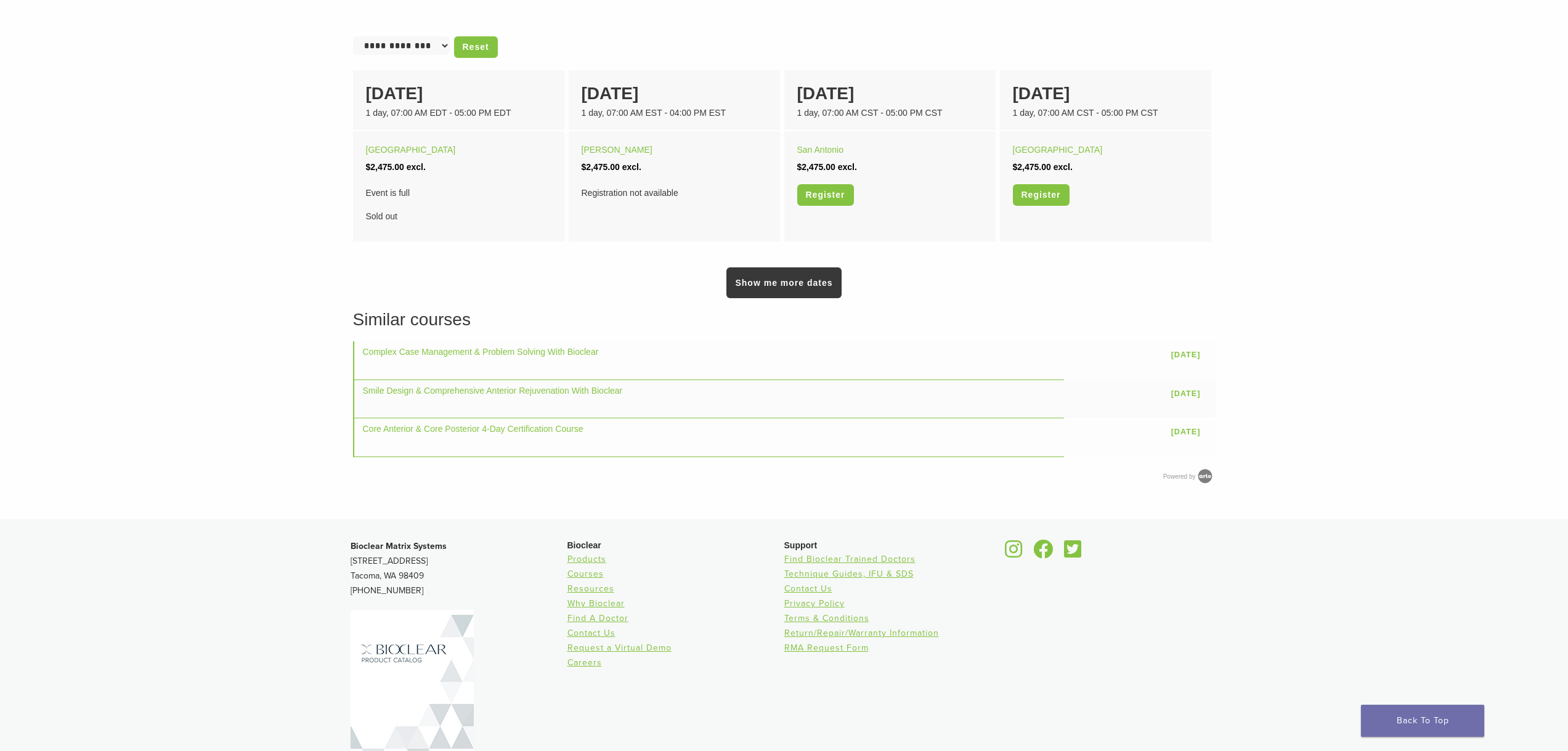
scroll to position [554, 0]
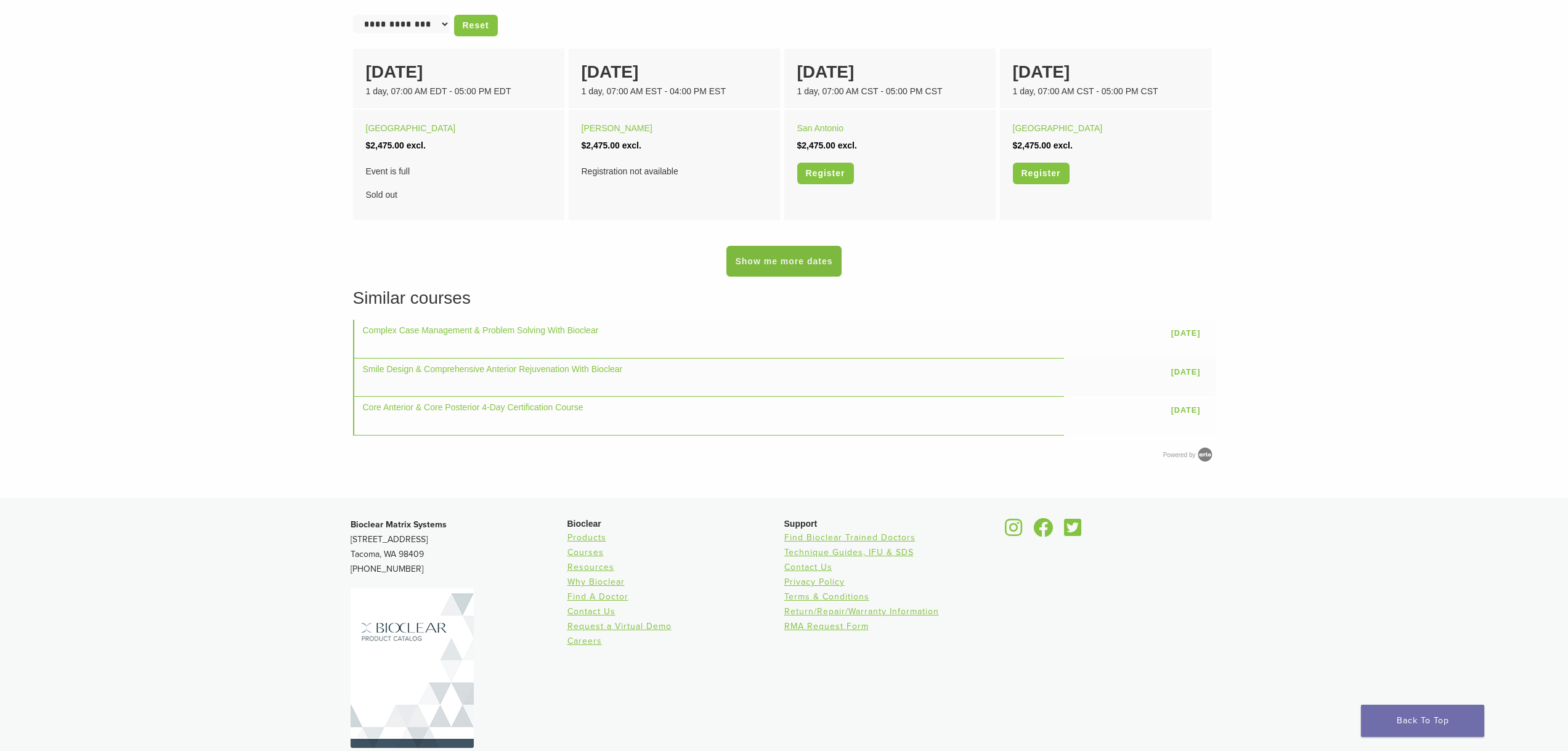
click at [787, 277] on link "Show me more dates" at bounding box center [784, 261] width 114 height 31
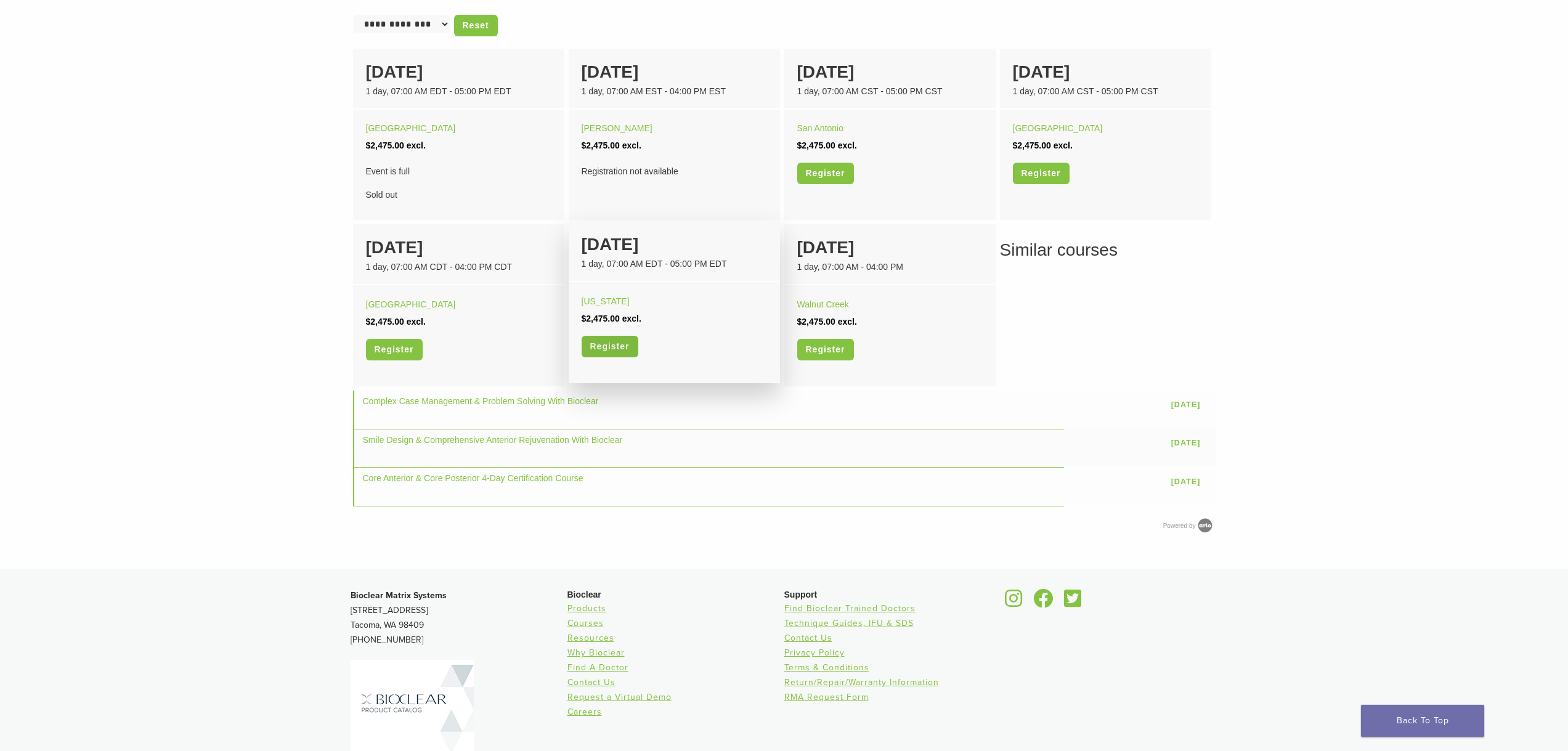
click at [592, 358] on link "Register" at bounding box center [609, 346] width 56 height 21
